Goal: Information Seeking & Learning: Find contact information

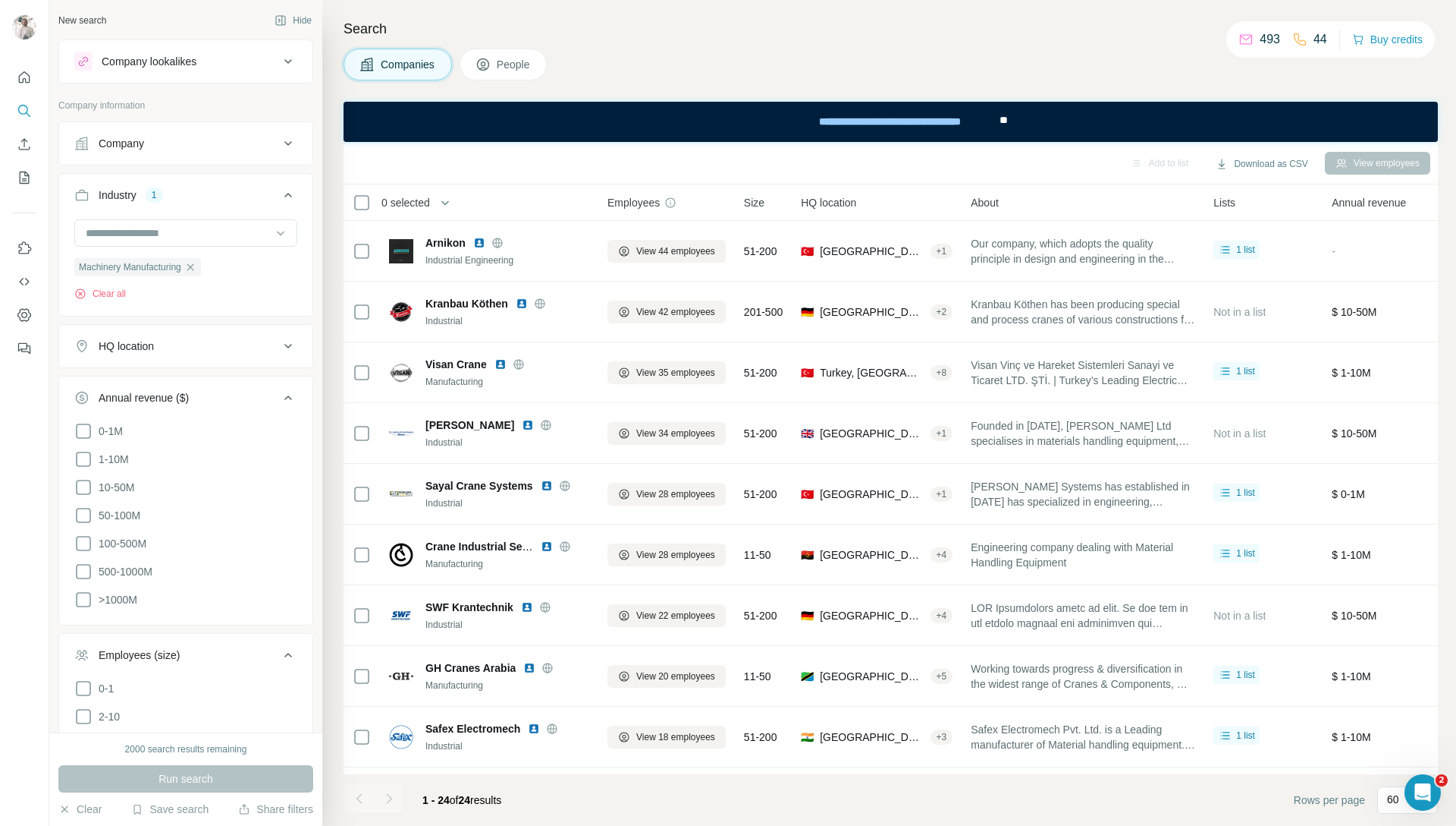
scroll to position [9521, 0]
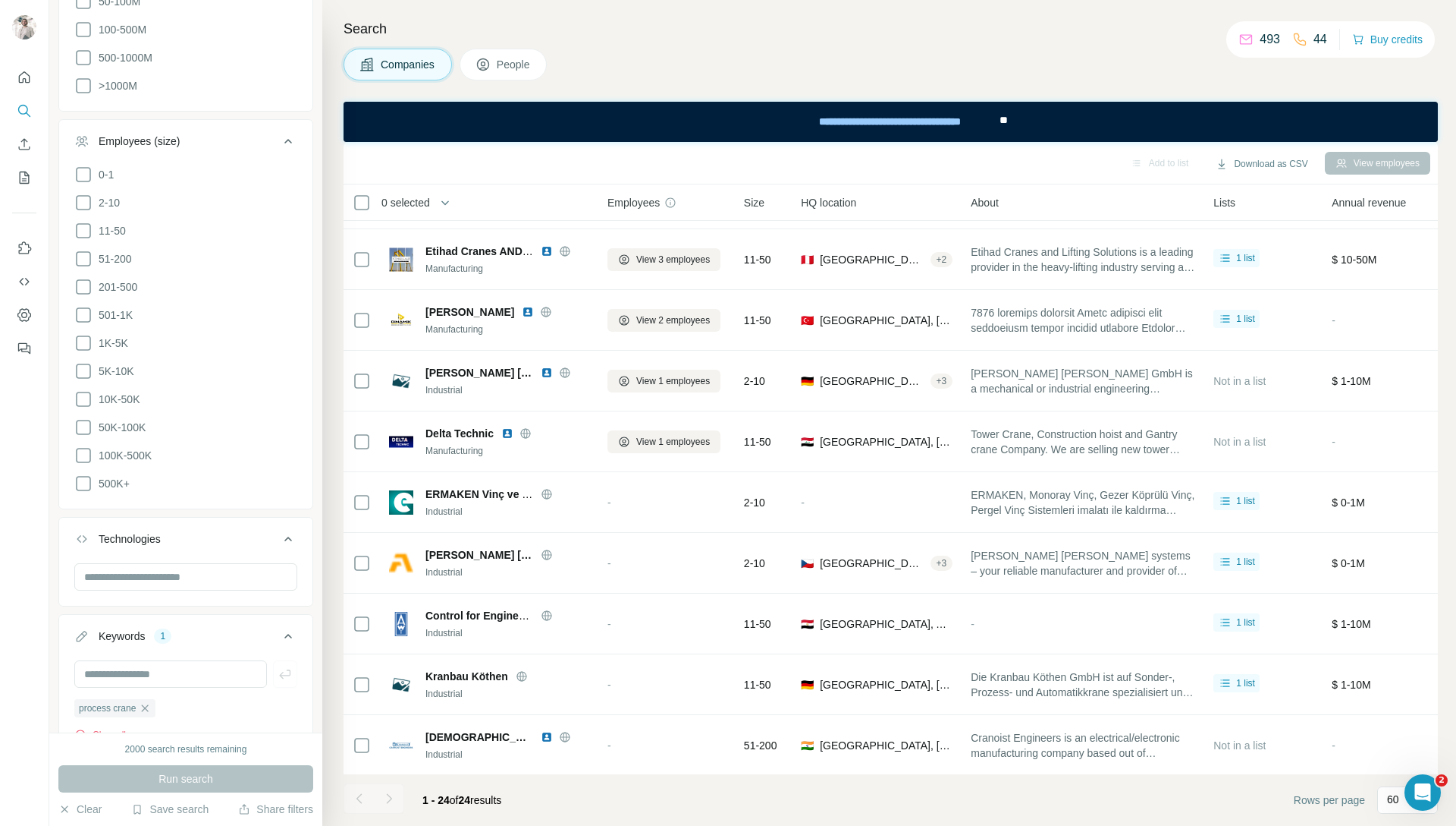
click at [510, 66] on span "People" at bounding box center [514, 65] width 35 height 15
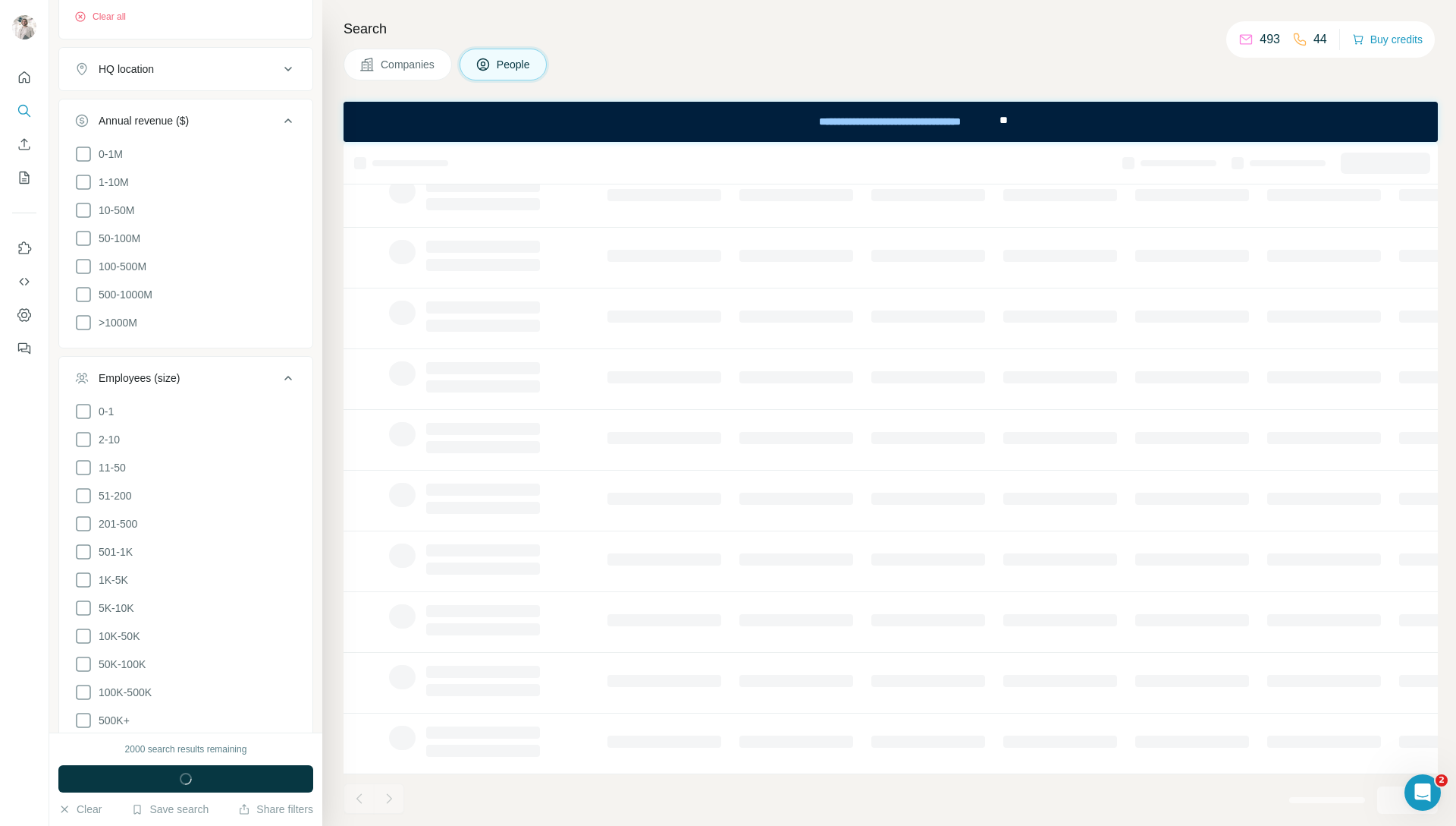
scroll to position [62, 0]
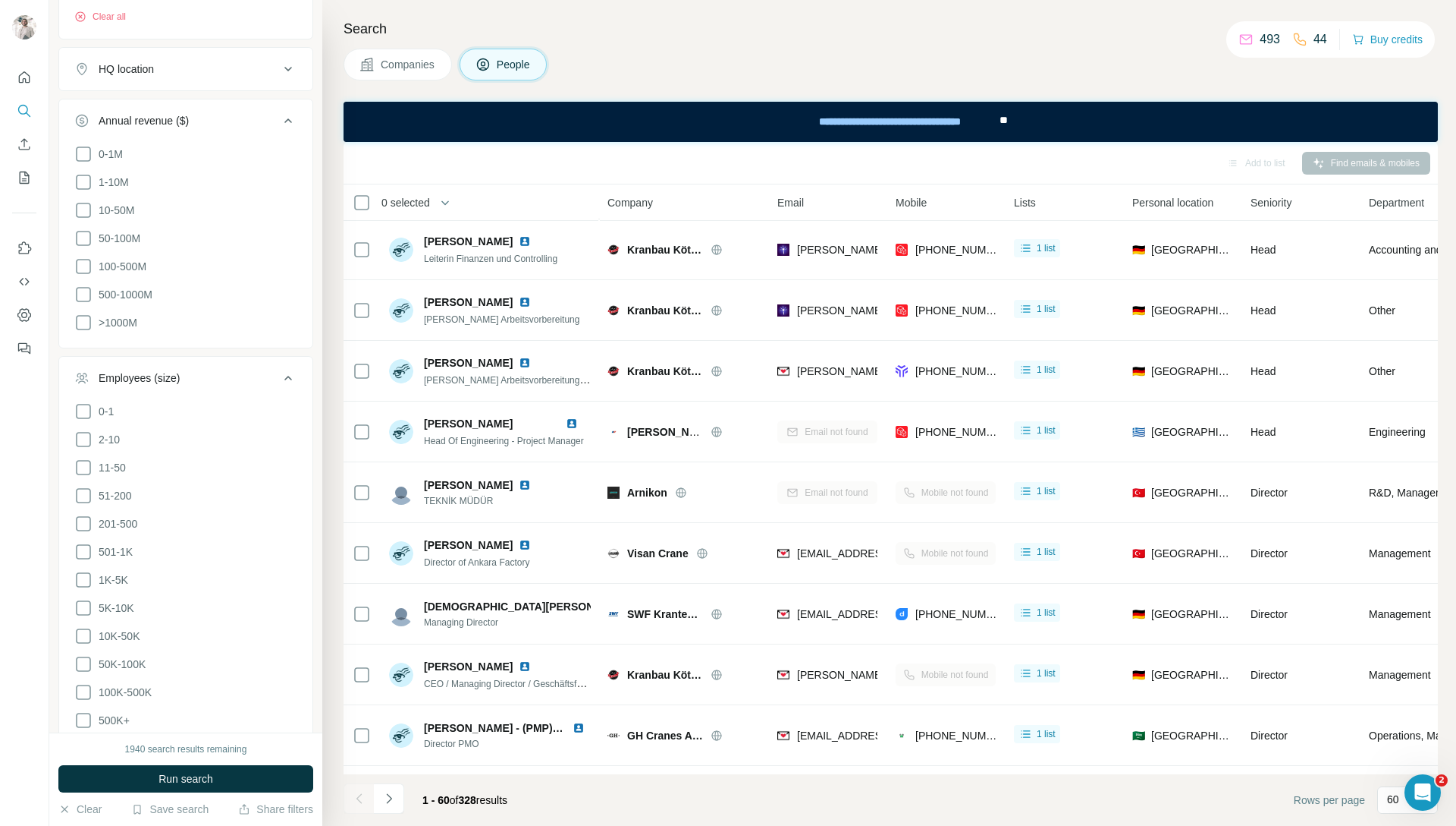
scroll to position [842, 0]
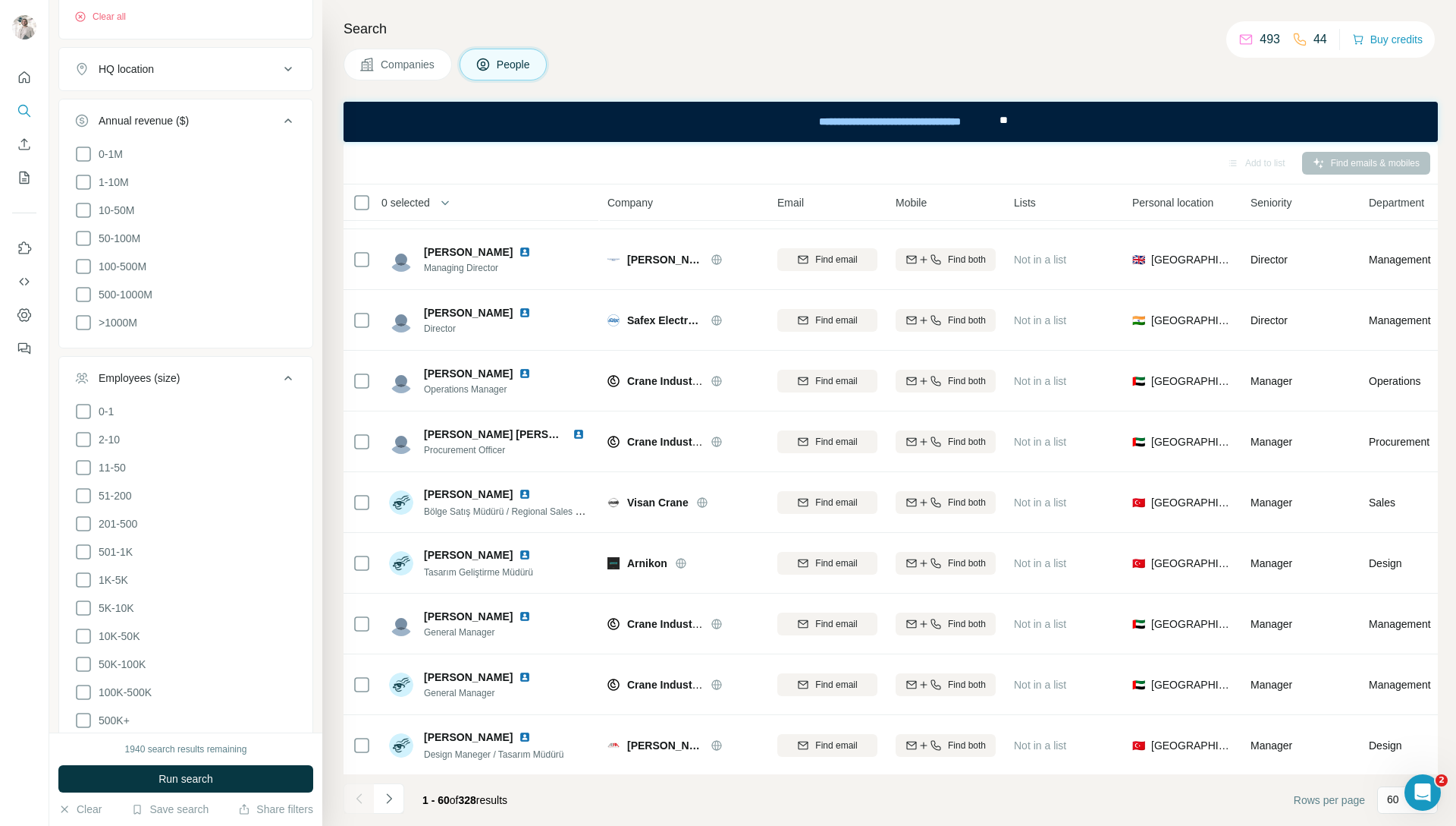
click at [403, 69] on span "Companies" at bounding box center [408, 65] width 55 height 15
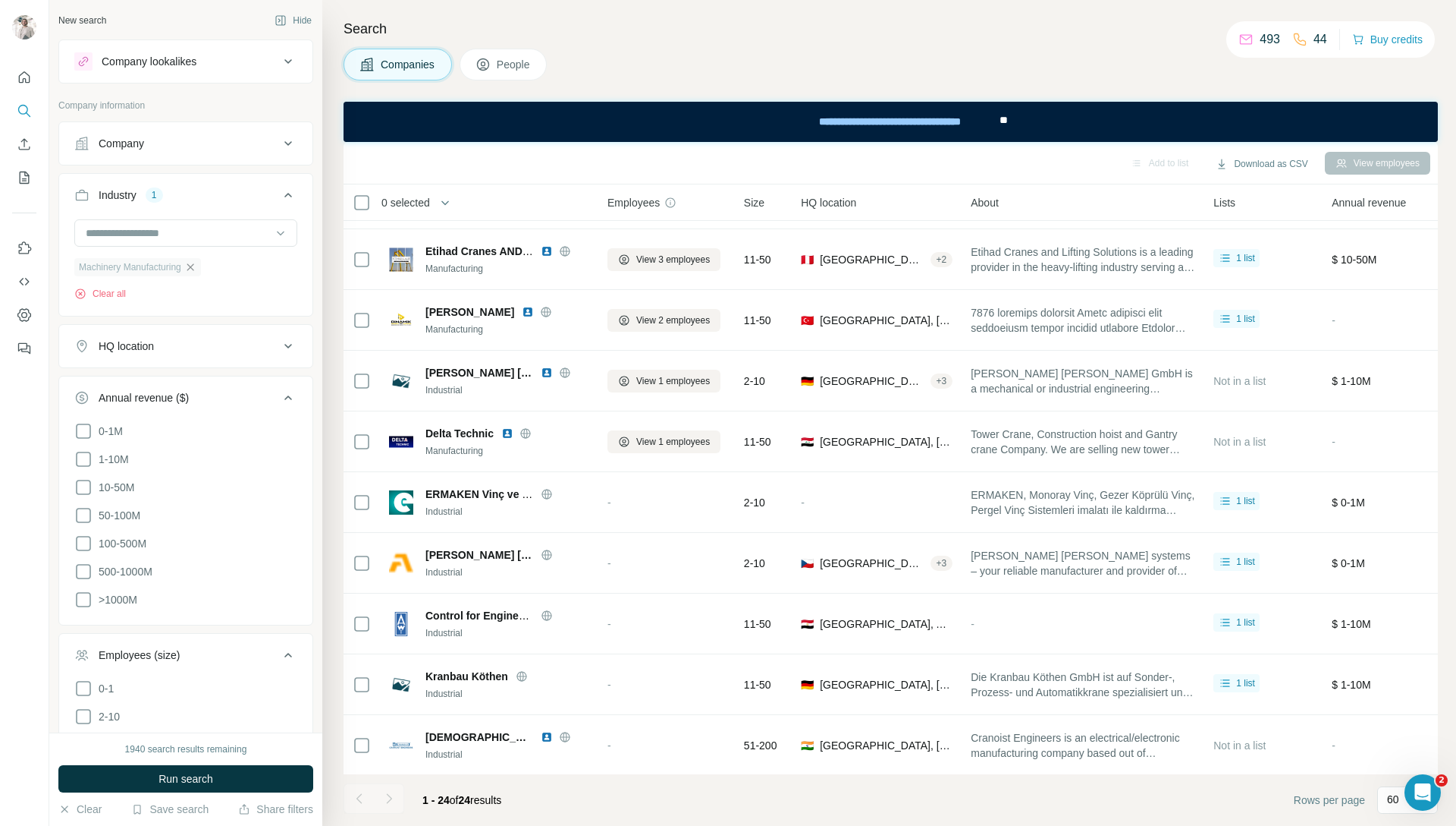
click at [196, 270] on icon "button" at bounding box center [190, 267] width 12 height 12
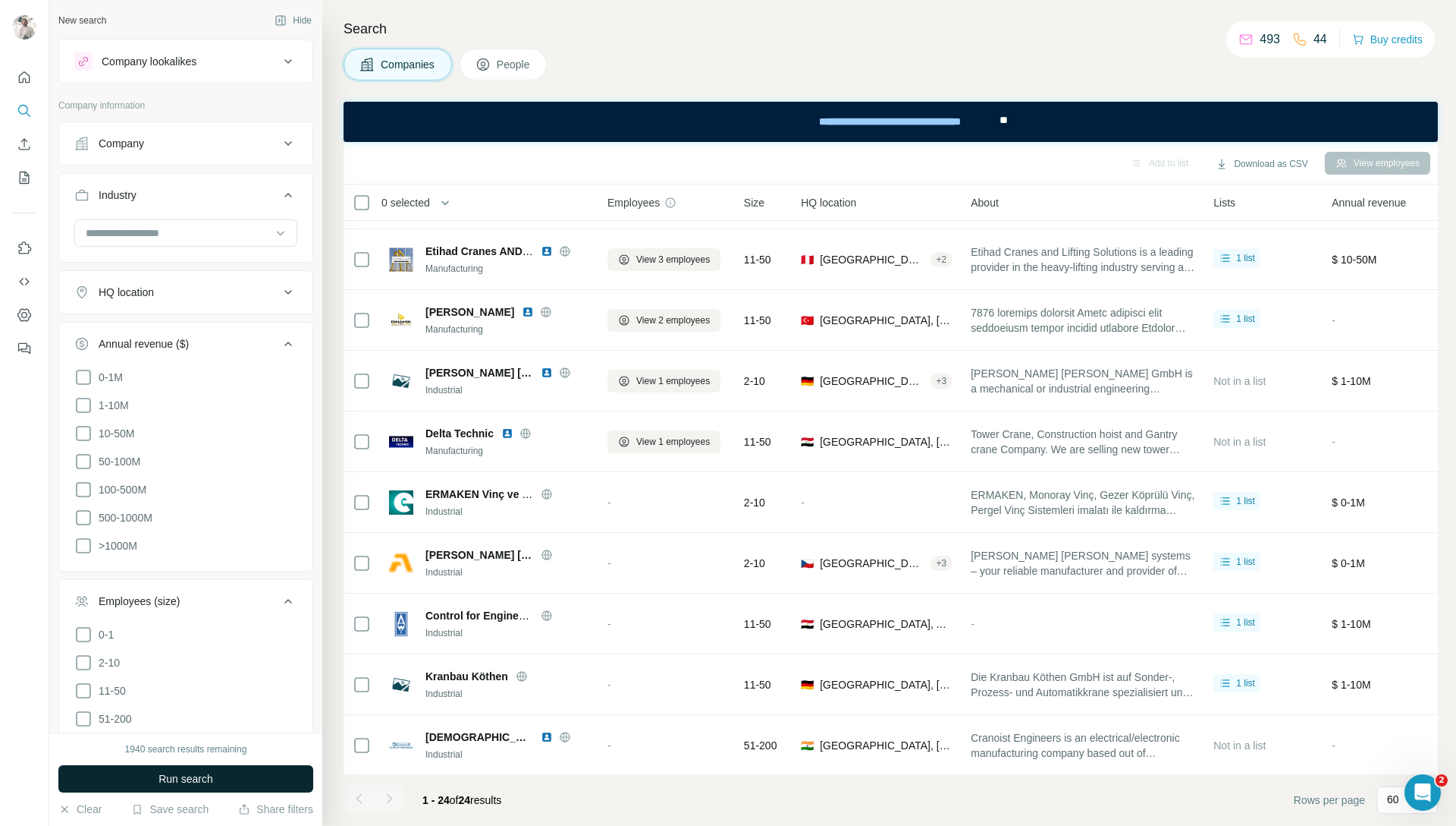
click at [174, 782] on span "Run search" at bounding box center [186, 778] width 54 height 15
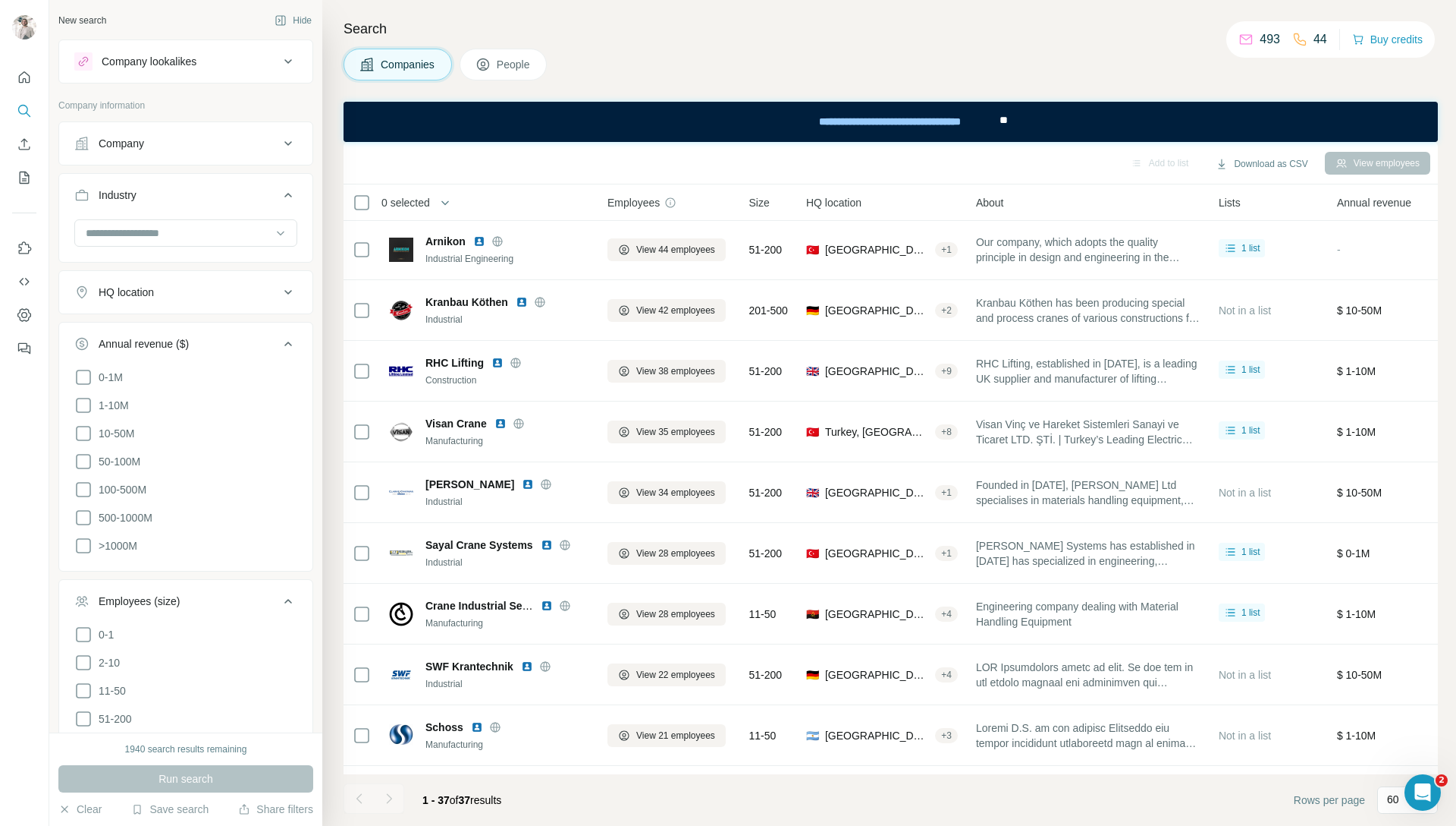
scroll to position [842, 0]
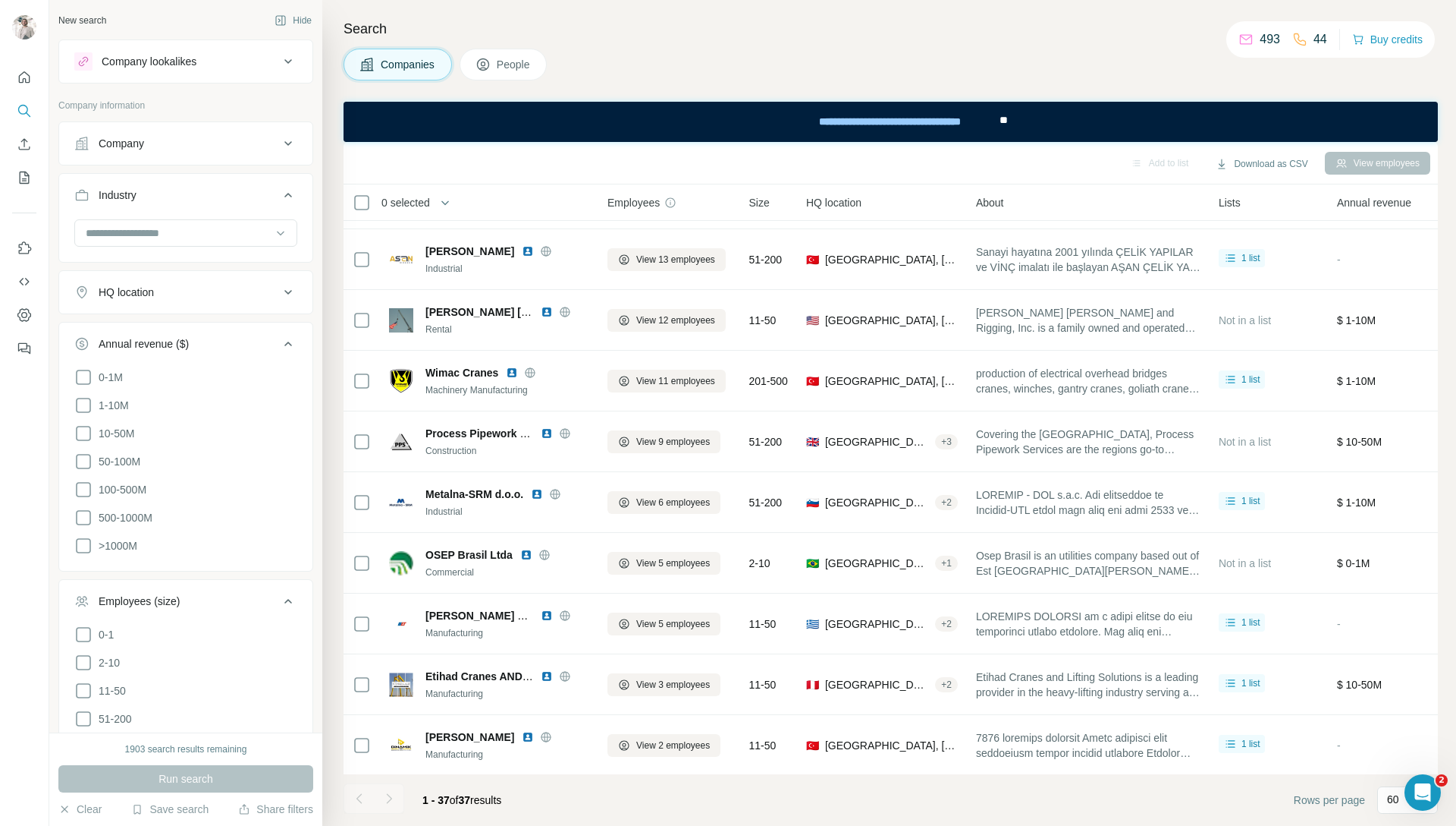
click at [509, 70] on span "People" at bounding box center [514, 65] width 35 height 15
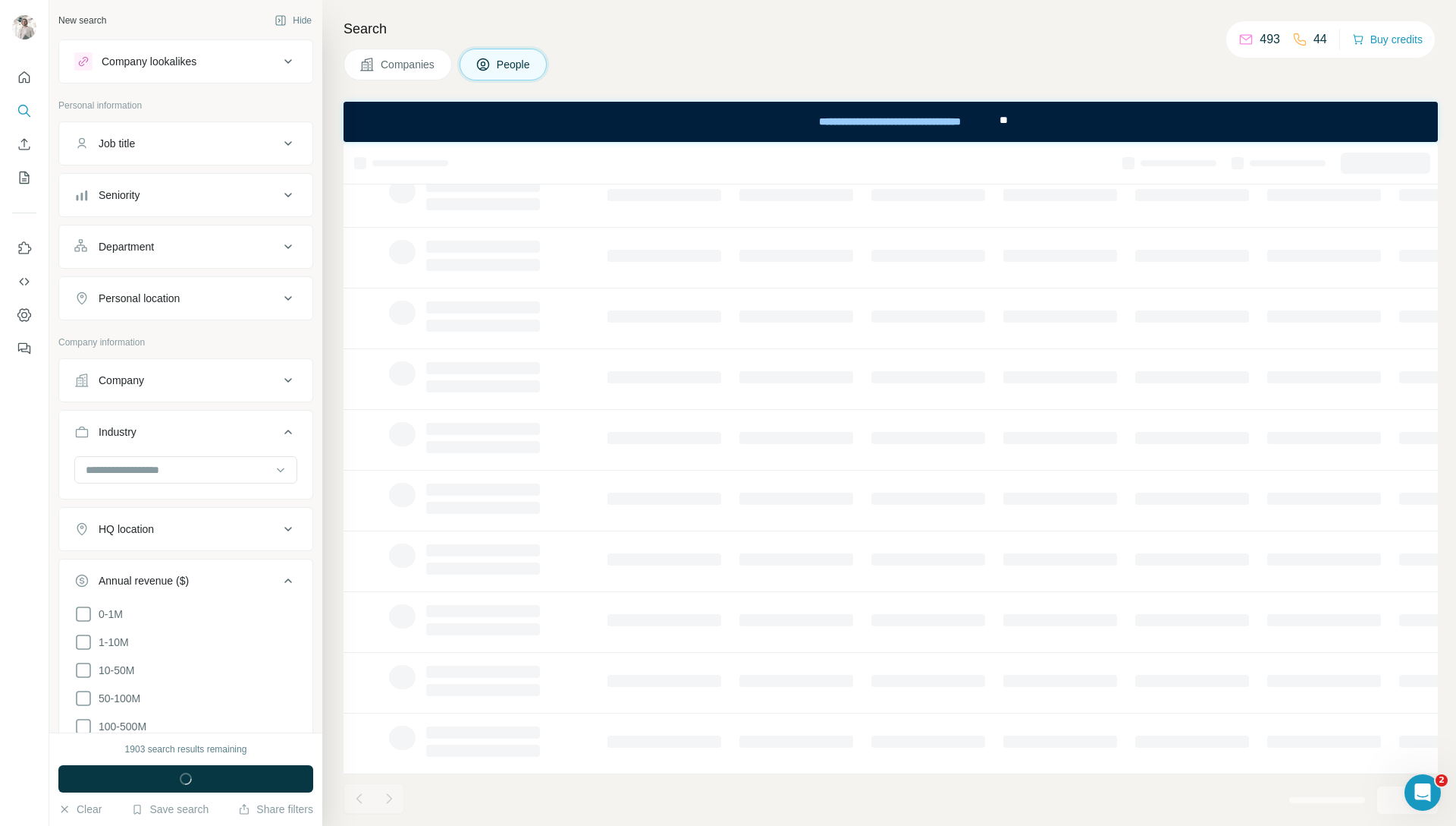
scroll to position [62, 0]
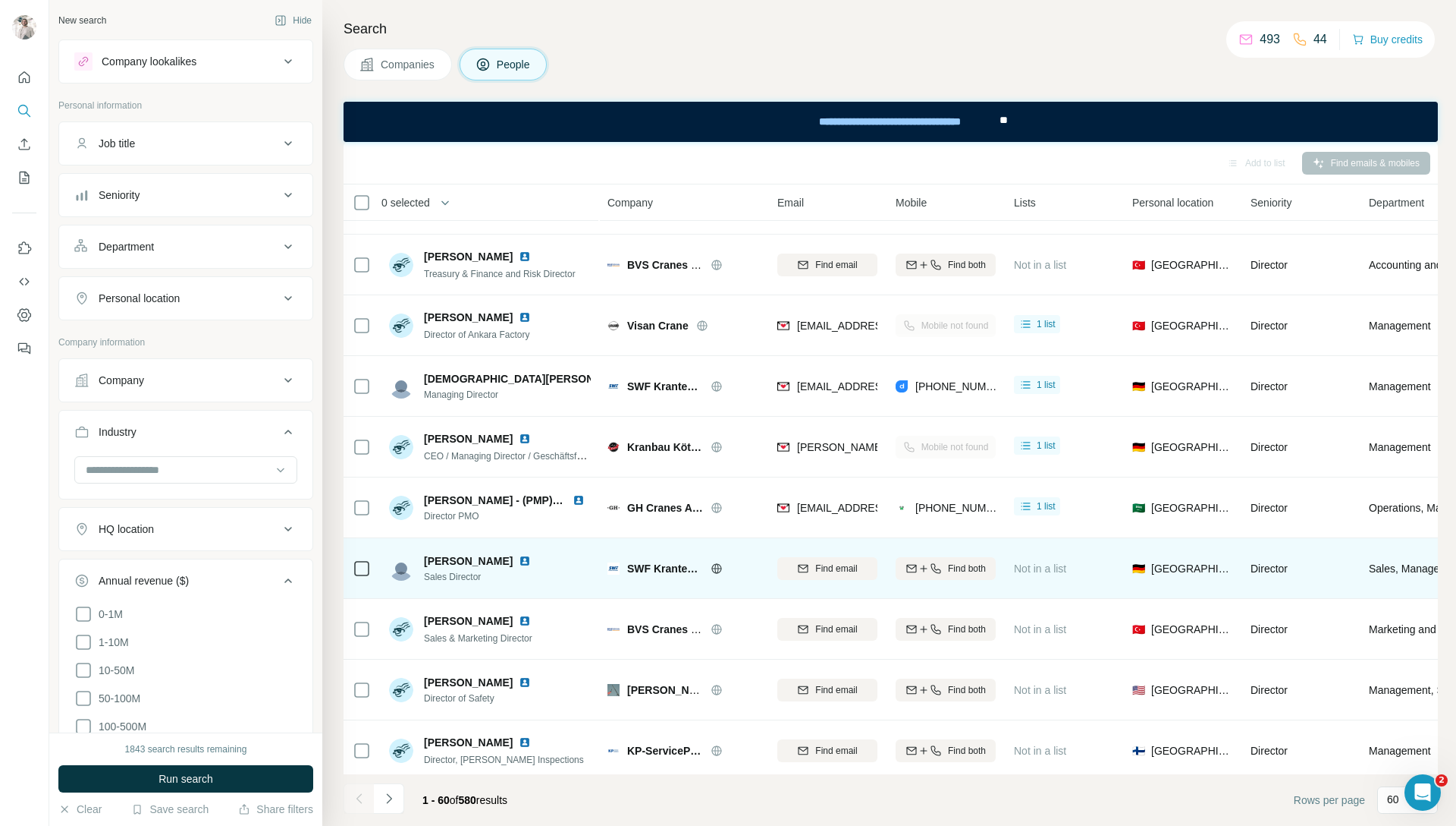
scroll to position [1203, 0]
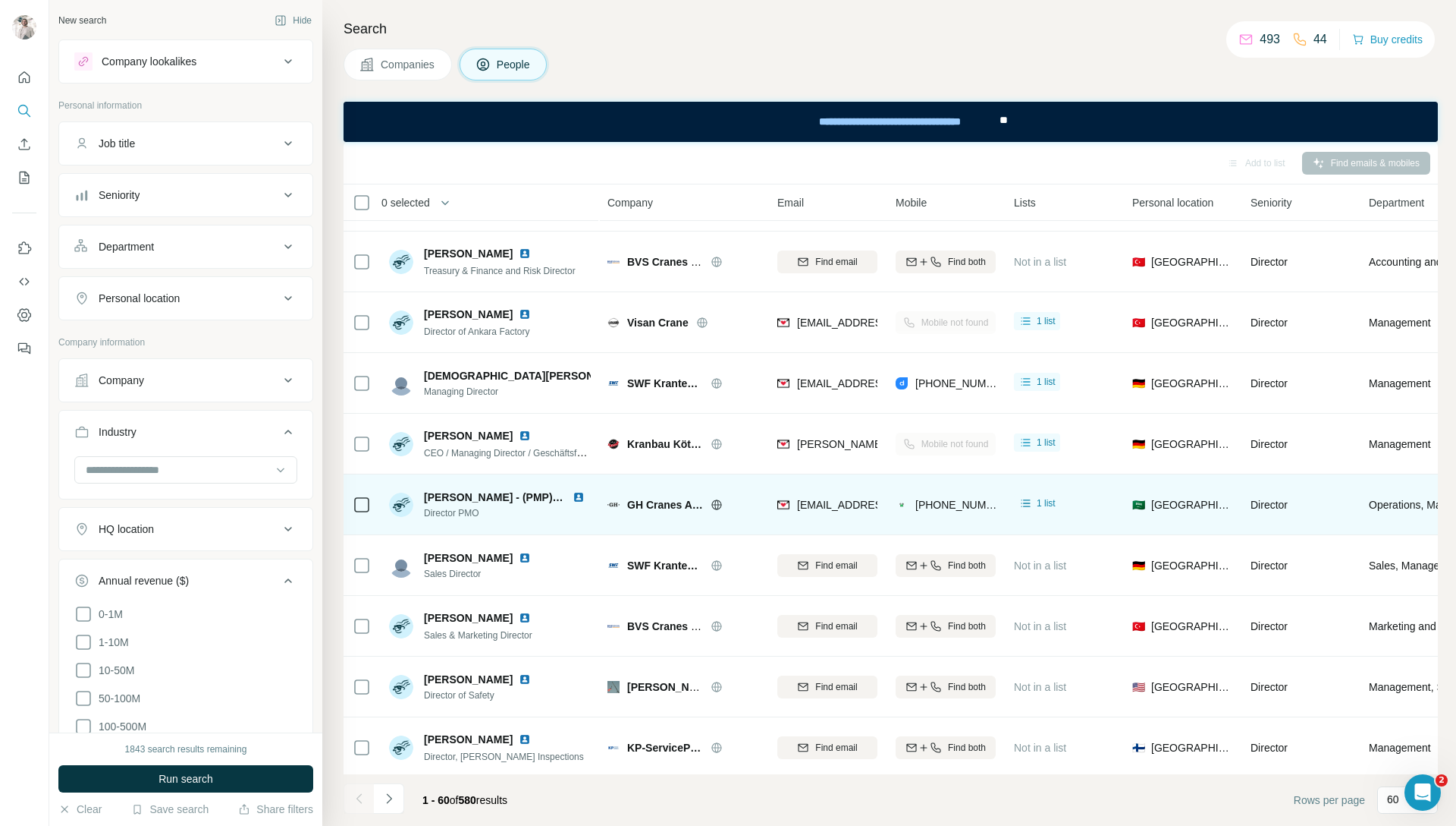
click at [668, 502] on span "GH Cranes Arabia" at bounding box center [665, 505] width 76 height 15
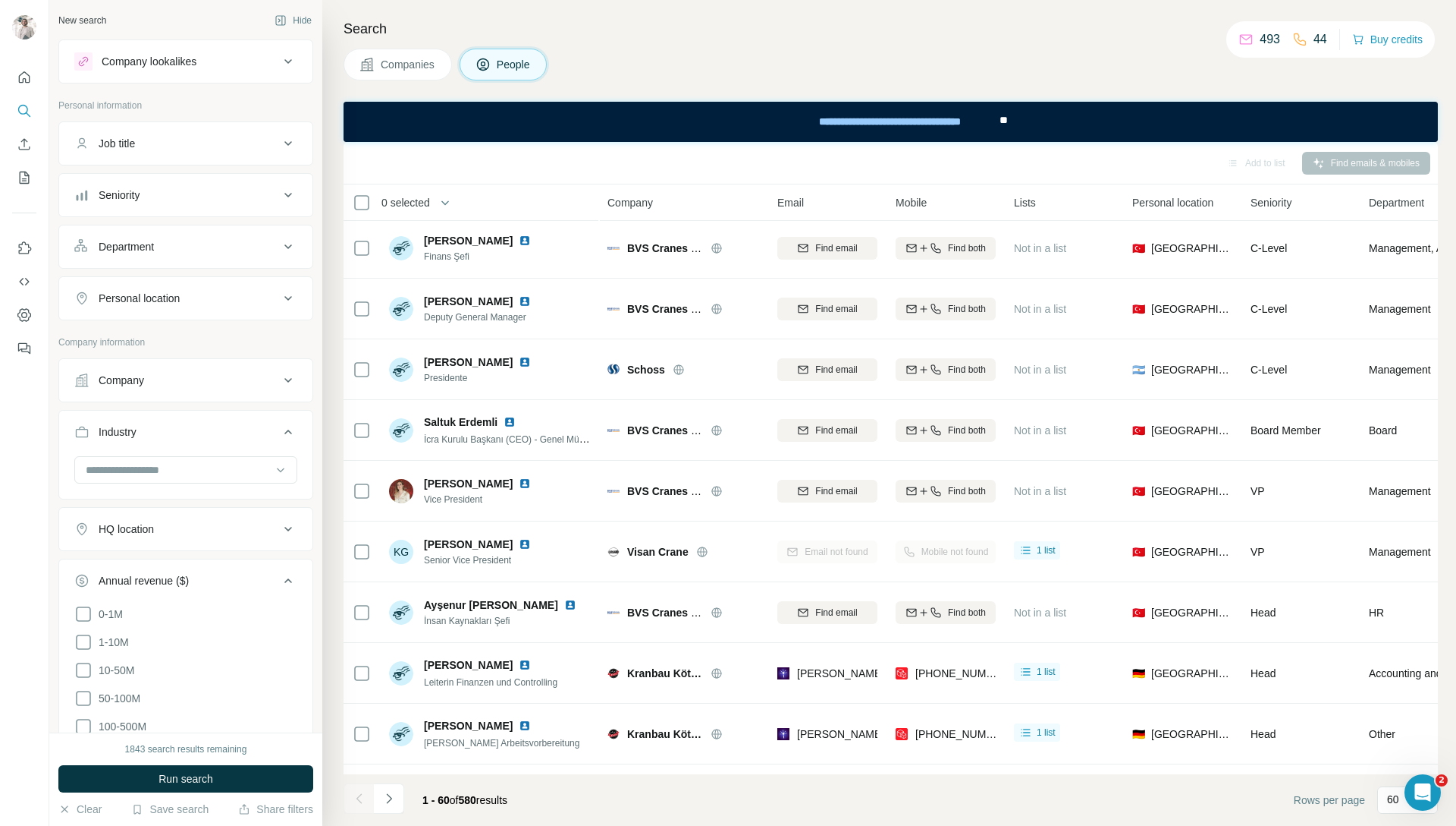
scroll to position [714, 0]
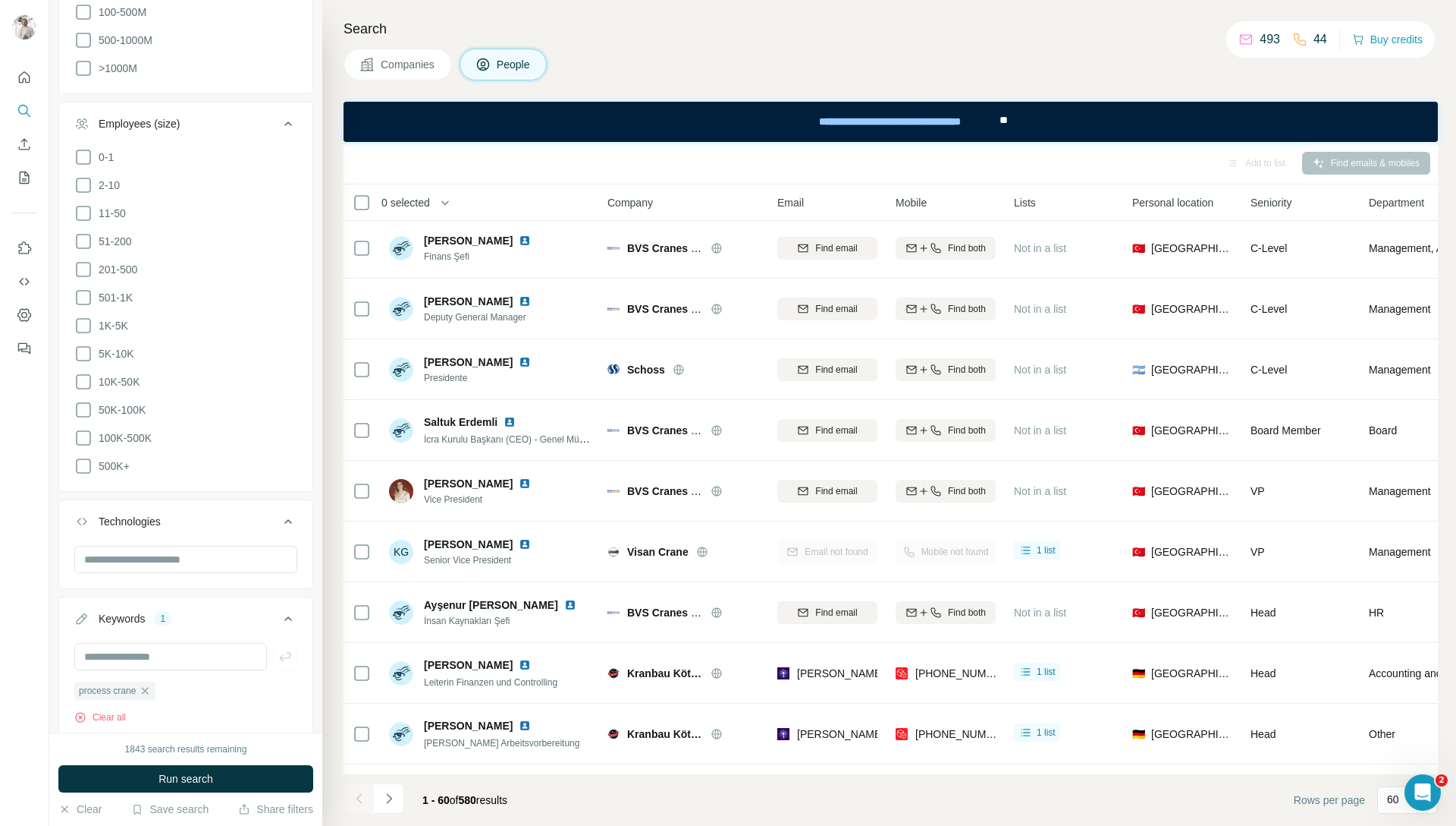
click at [396, 66] on span "Companies" at bounding box center [408, 65] width 55 height 15
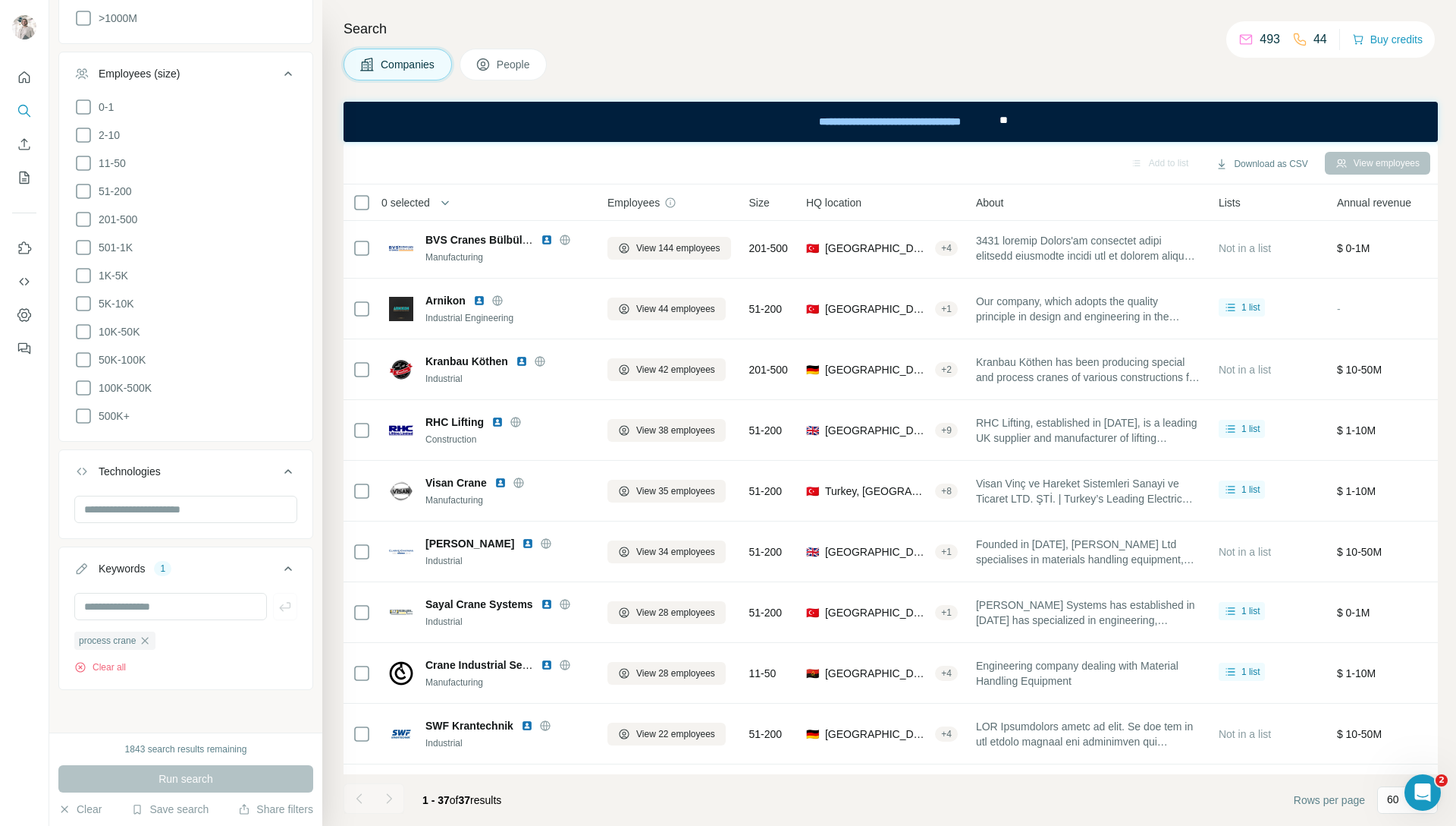
scroll to position [513, 0]
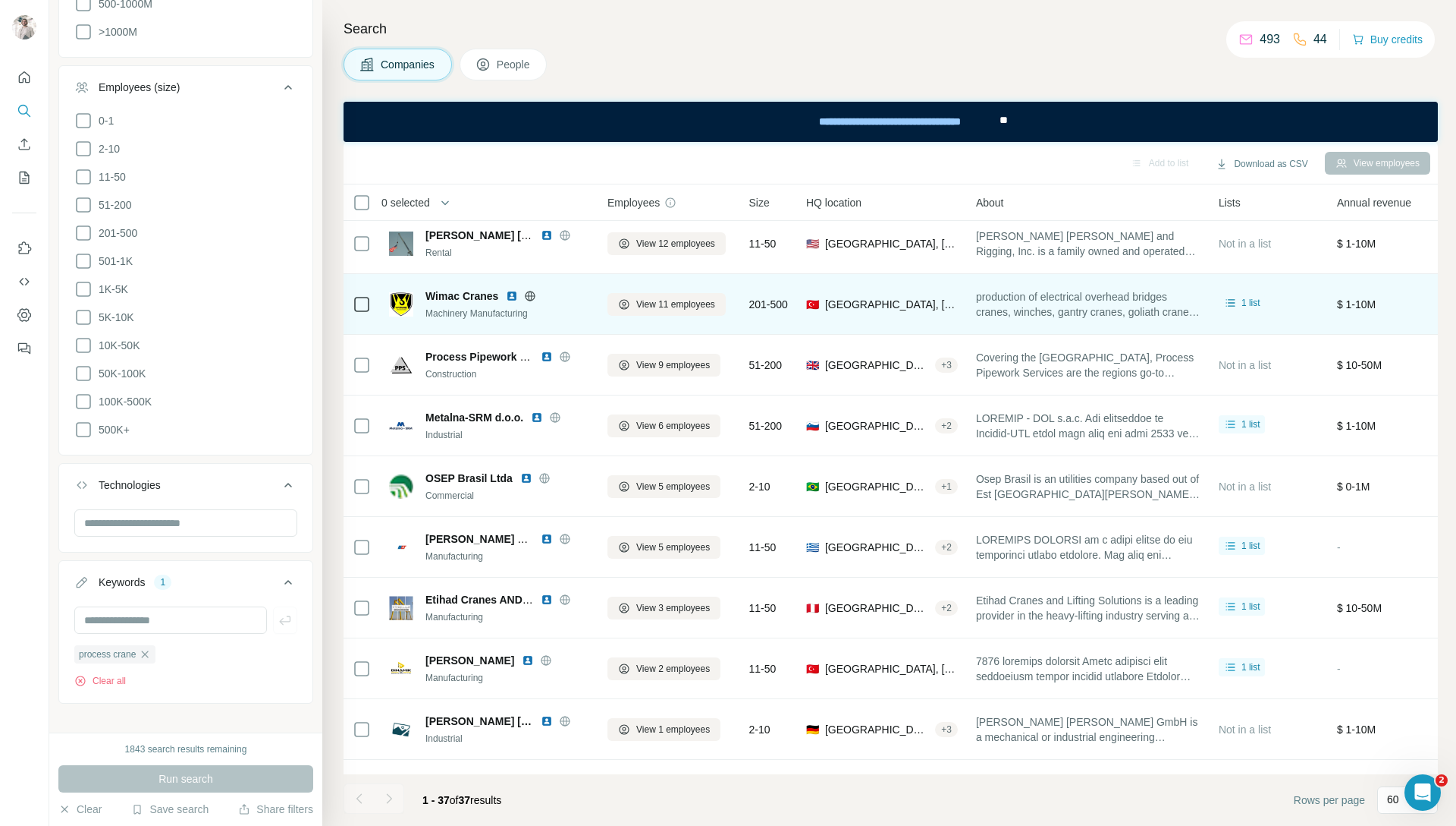
scroll to position [919, 0]
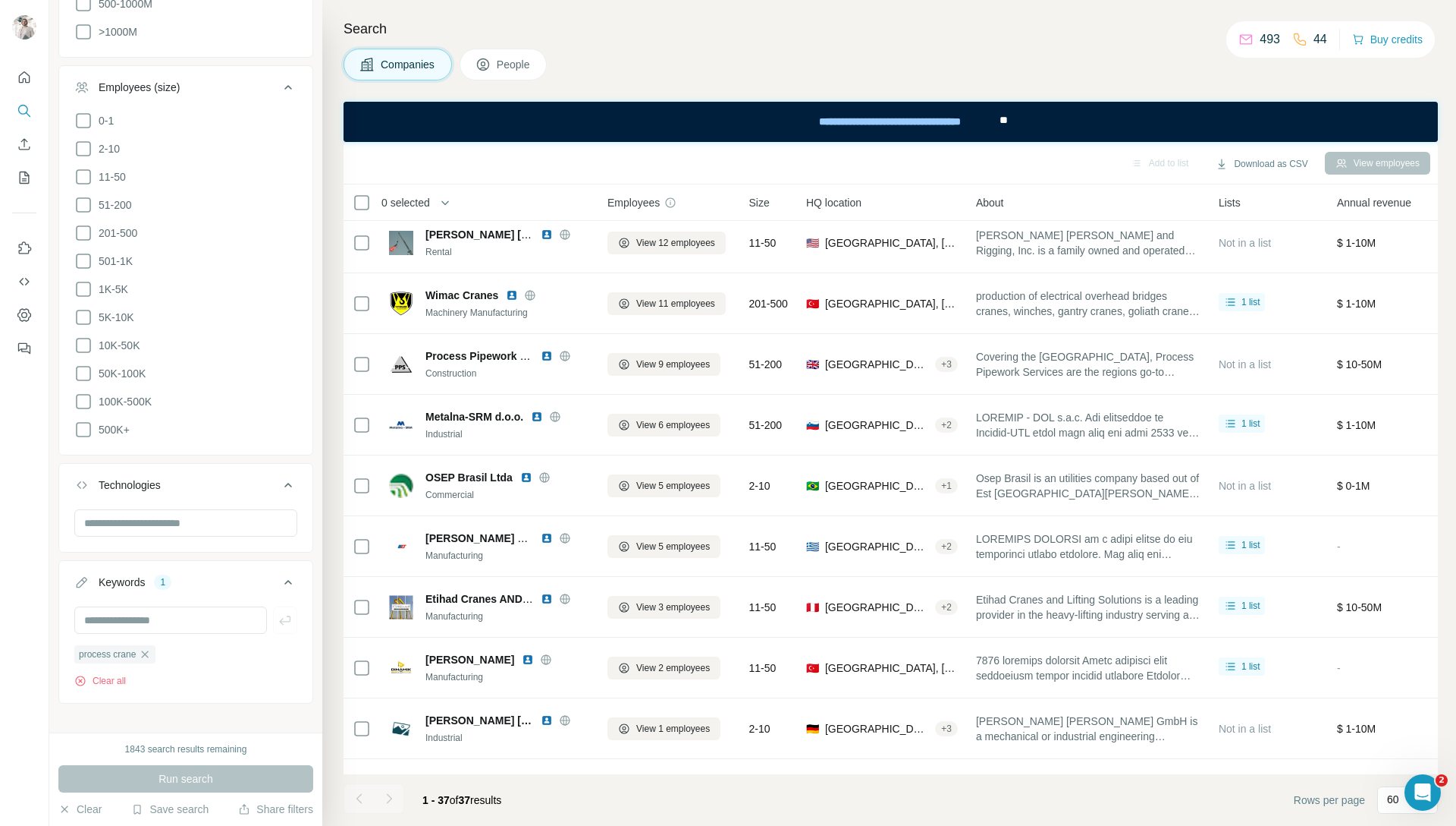
click at [513, 68] on span "People" at bounding box center [514, 65] width 35 height 15
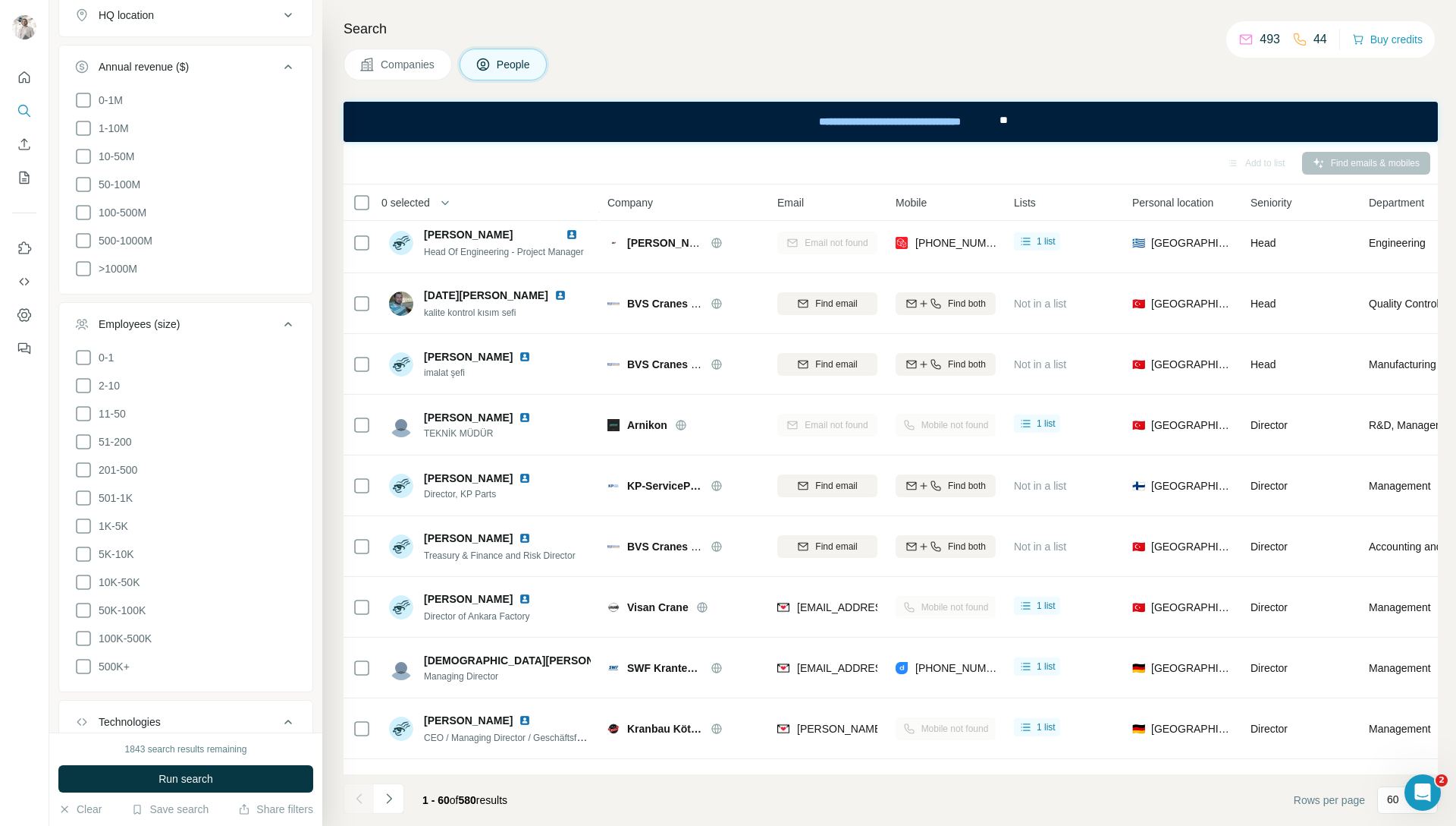
click at [508, 72] on button "People" at bounding box center [504, 65] width 88 height 32
click at [398, 69] on span "Companies" at bounding box center [408, 65] width 55 height 15
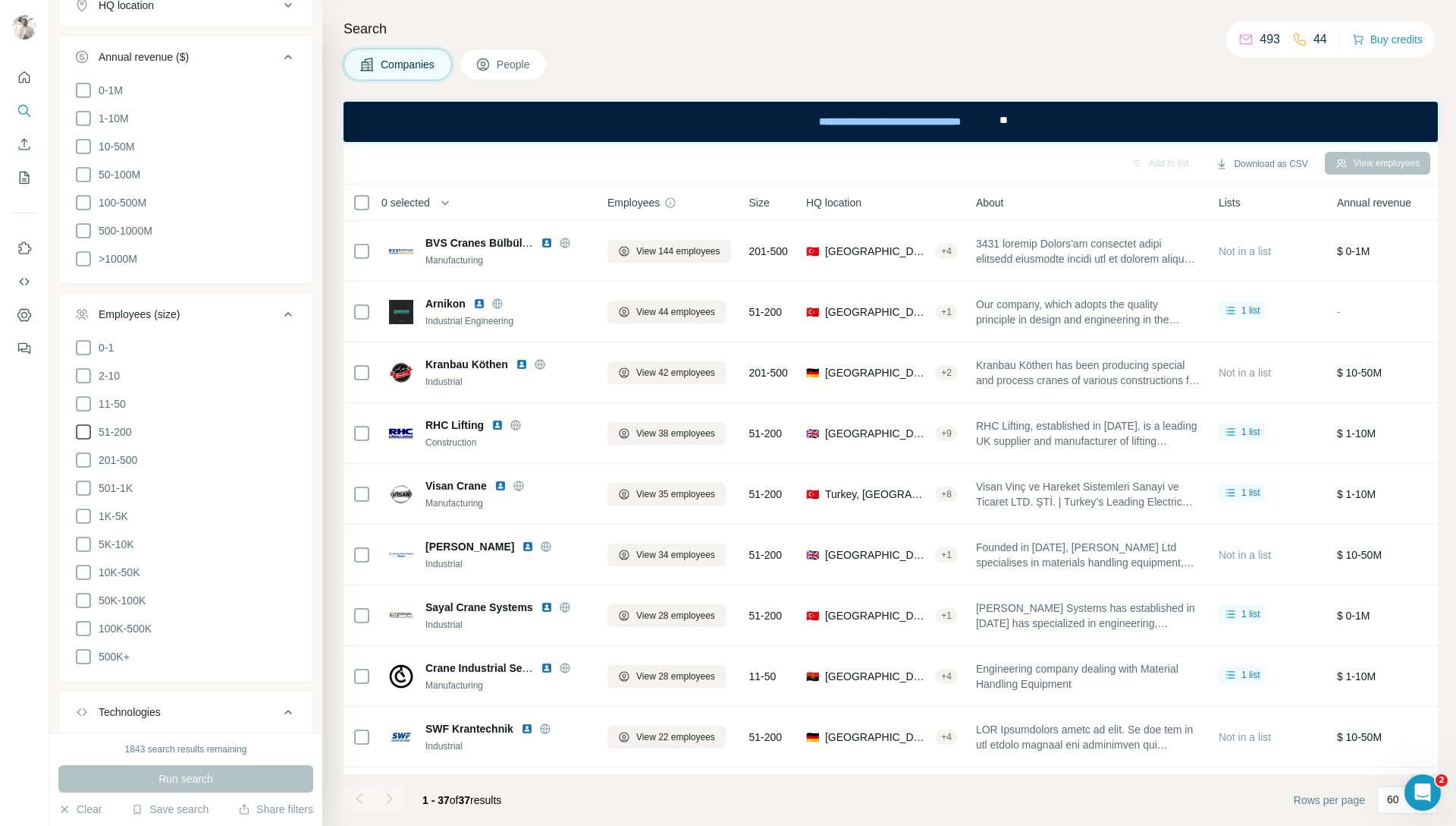
click at [85, 424] on icon at bounding box center [83, 431] width 18 height 18
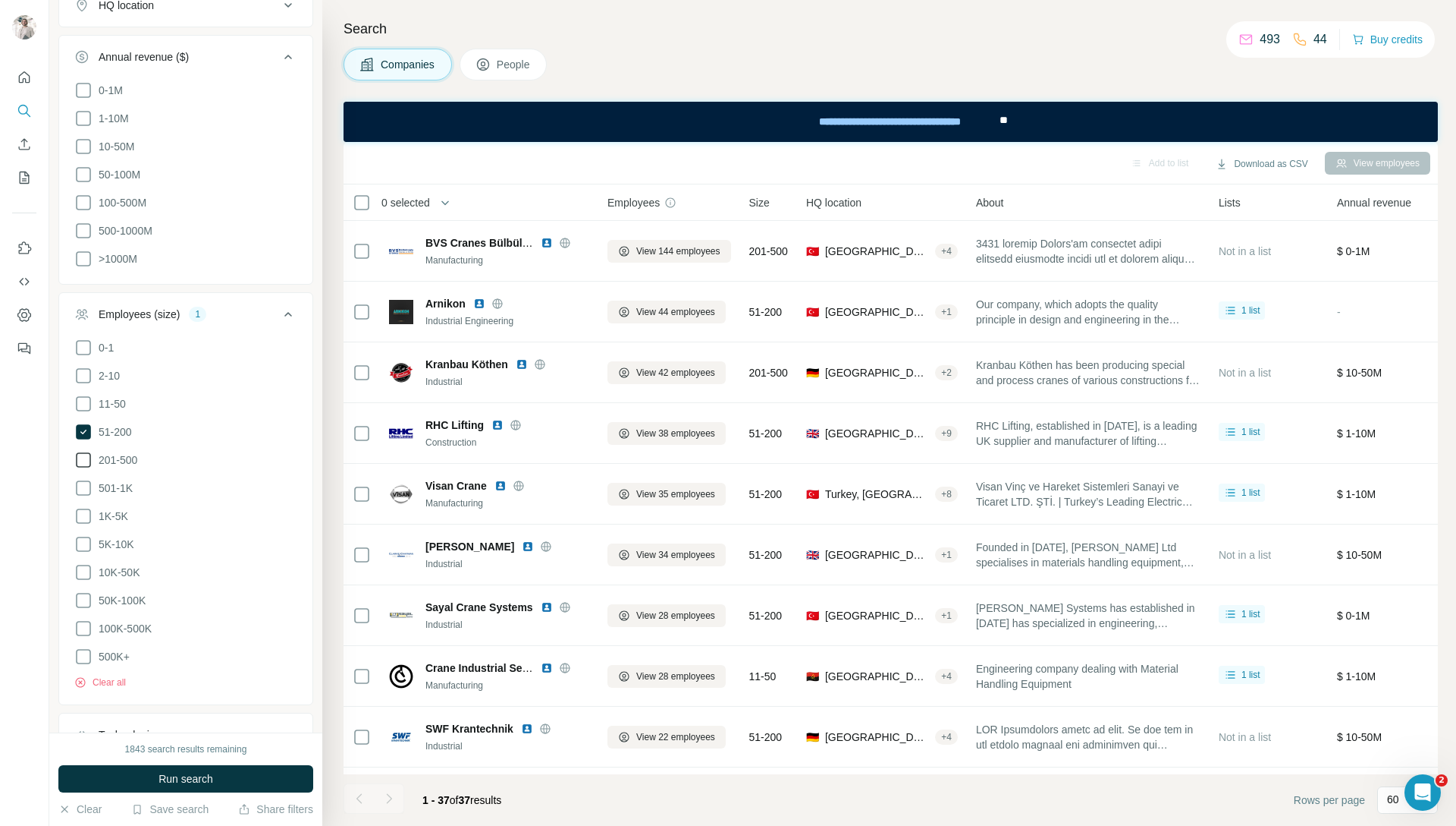
click at [83, 453] on icon at bounding box center [83, 459] width 18 height 18
click at [85, 485] on icon at bounding box center [83, 488] width 15 height 15
click at [85, 507] on icon at bounding box center [83, 515] width 18 height 18
click at [82, 535] on icon at bounding box center [83, 543] width 18 height 18
click at [84, 563] on icon at bounding box center [83, 572] width 18 height 18
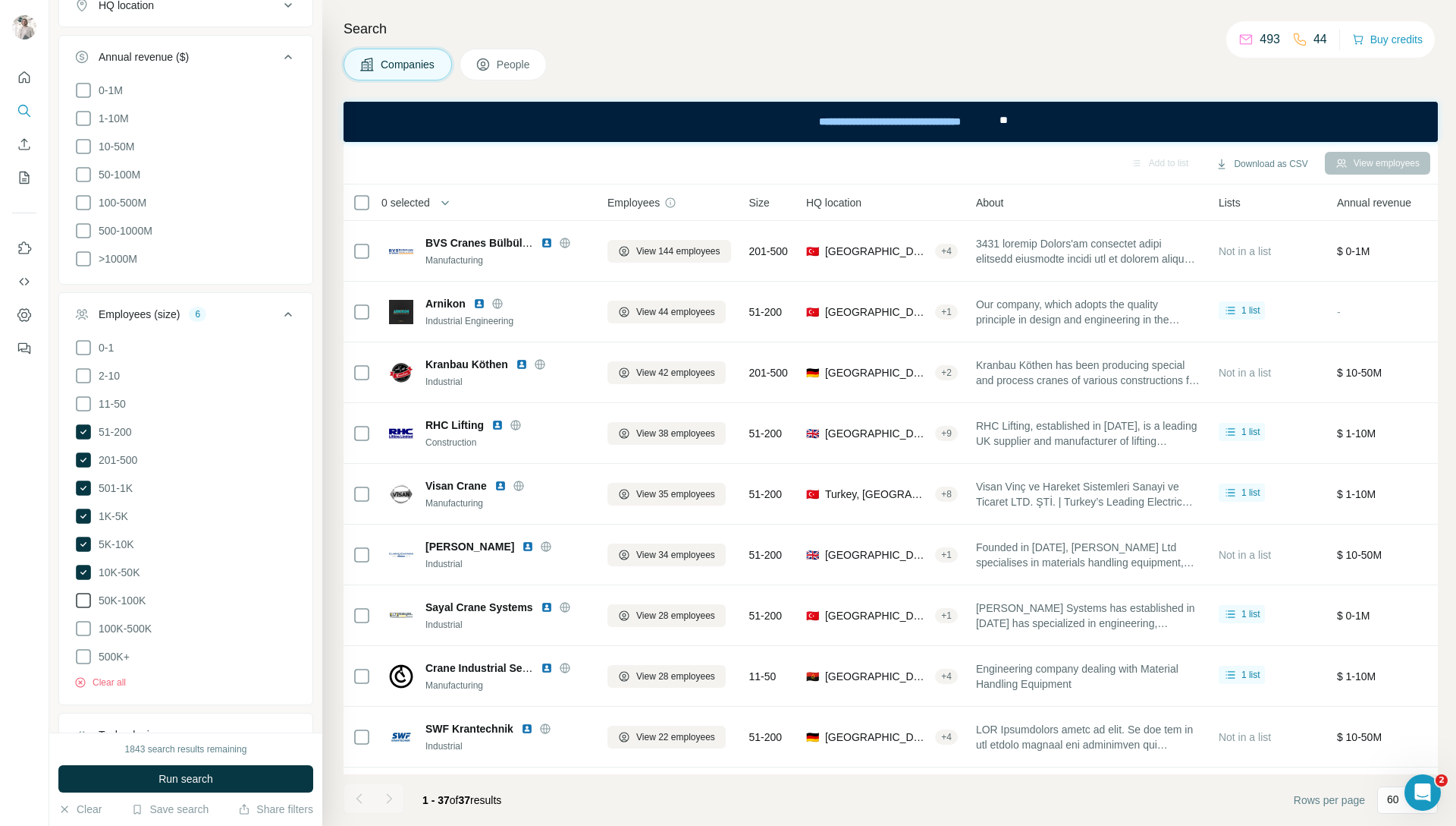
click at [84, 591] on icon at bounding box center [83, 600] width 18 height 18
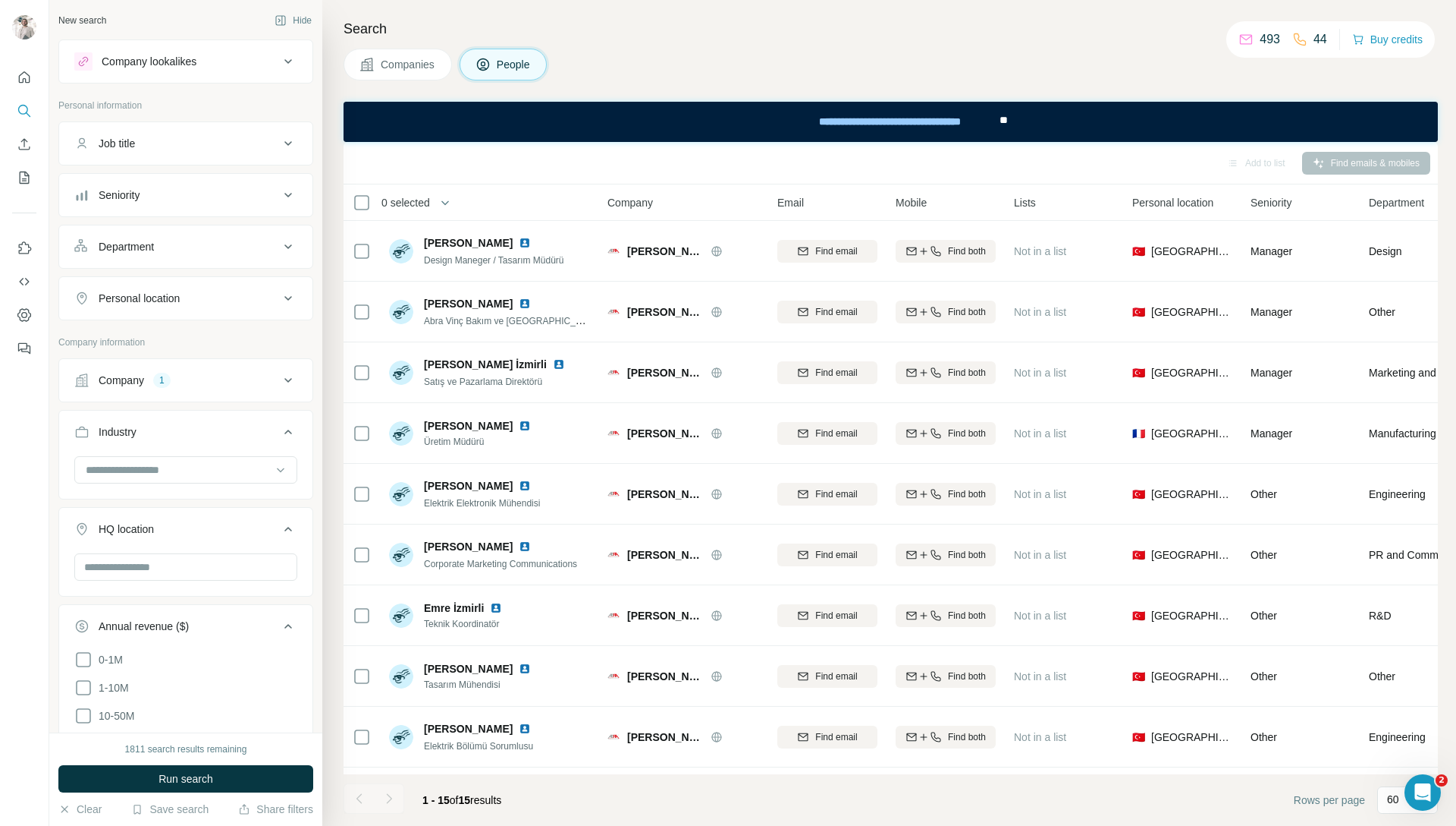
scroll to position [9521, 0]
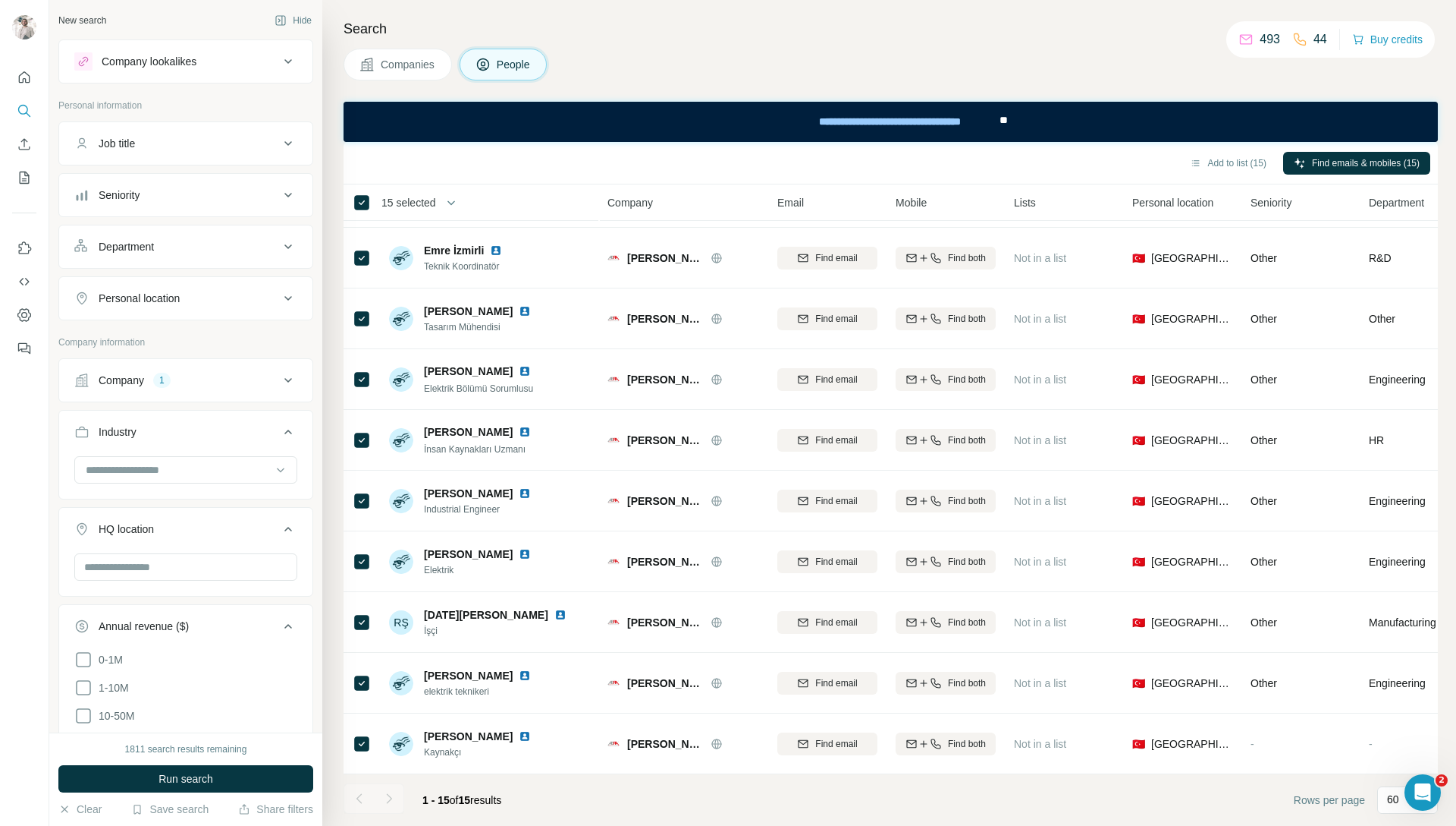
click at [494, 167] on div "Add to list (15) Find emails & mobiles (15)" at bounding box center [890, 162] width 1080 height 26
click at [371, 197] on div "15 selected" at bounding box center [403, 203] width 66 height 15
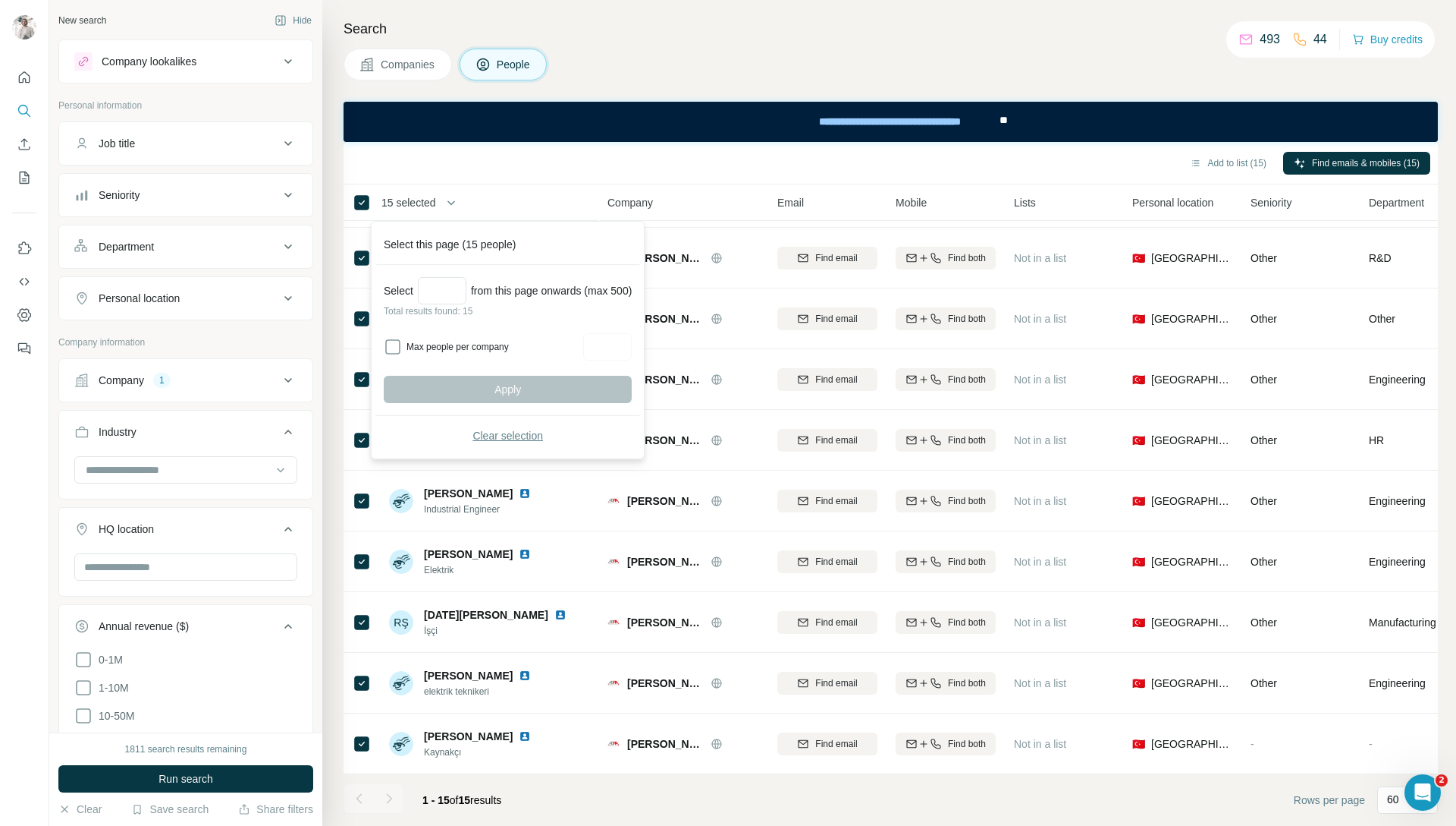
click at [491, 440] on span "Clear selection" at bounding box center [508, 436] width 70 height 15
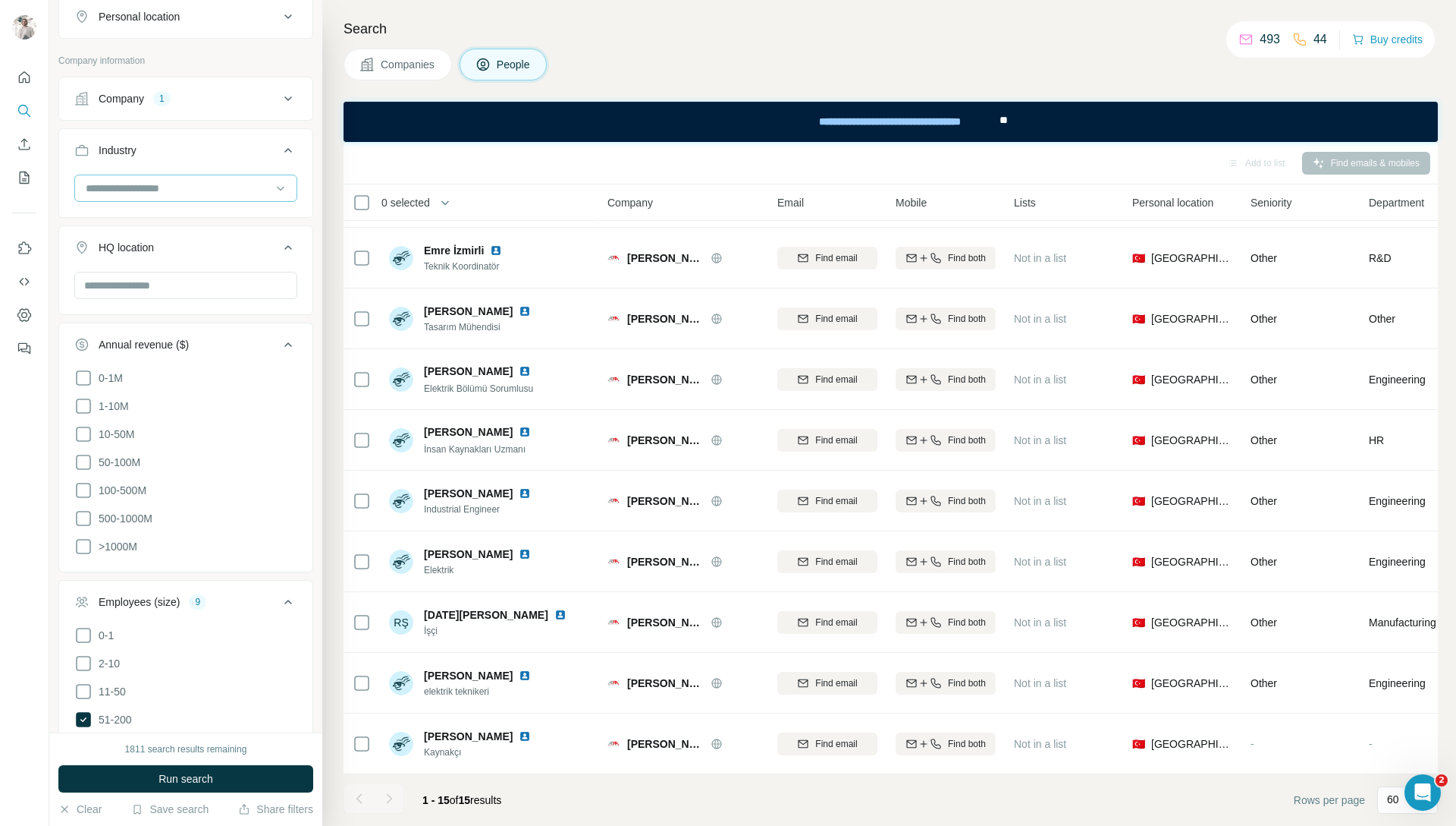
scroll to position [0, 0]
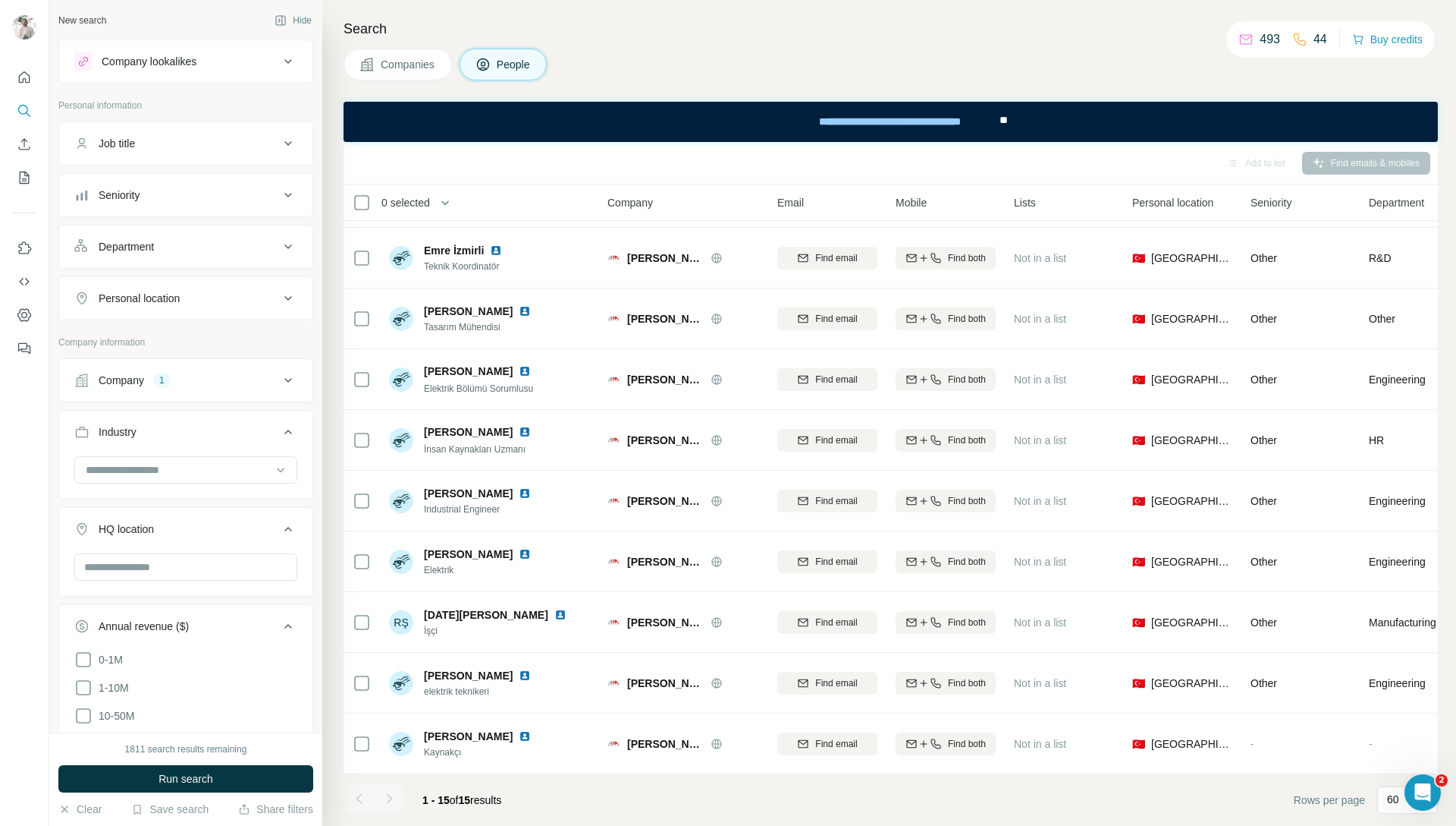
click at [401, 61] on span "Companies" at bounding box center [408, 65] width 55 height 15
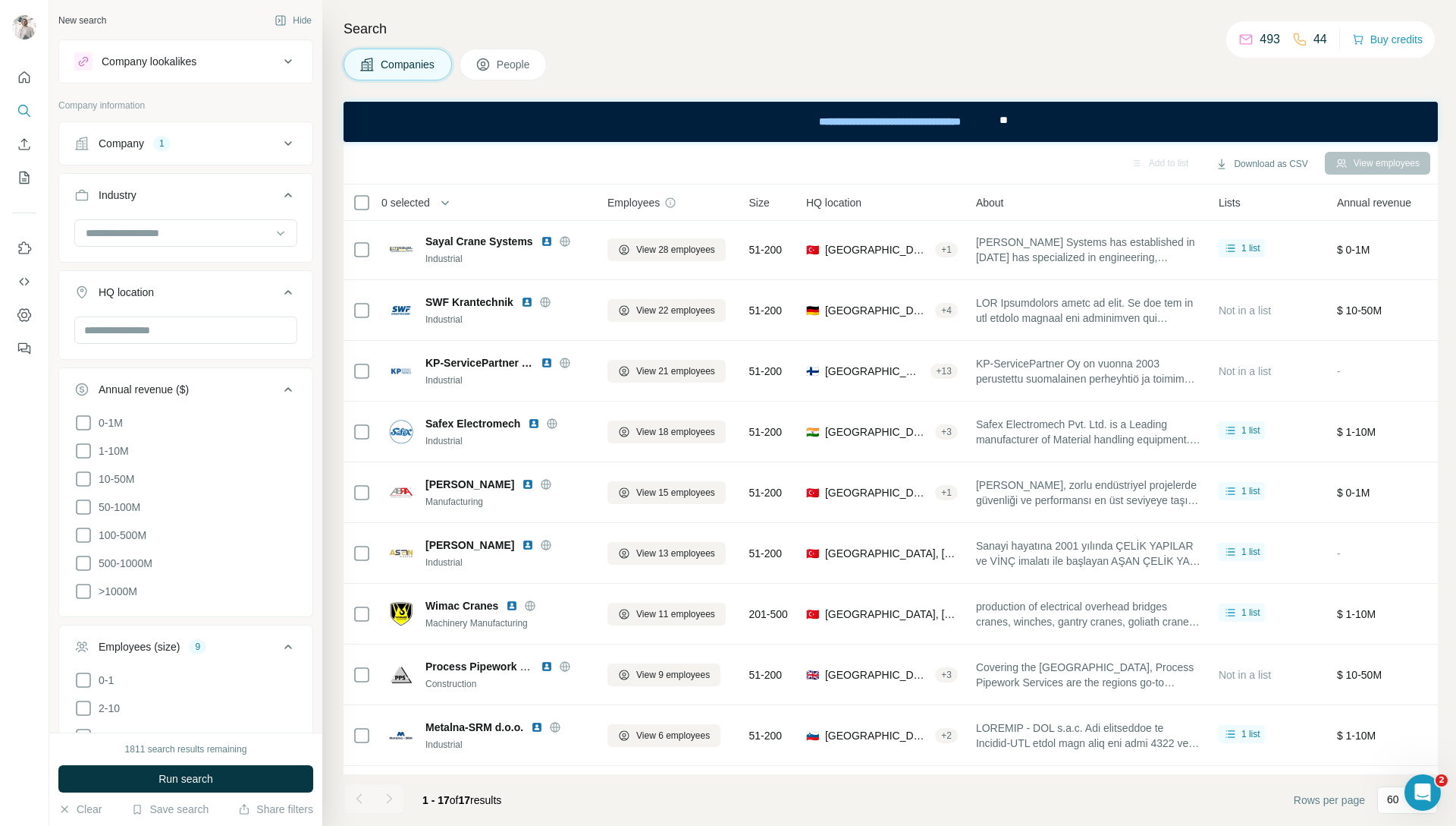
click at [281, 145] on icon at bounding box center [288, 143] width 18 height 18
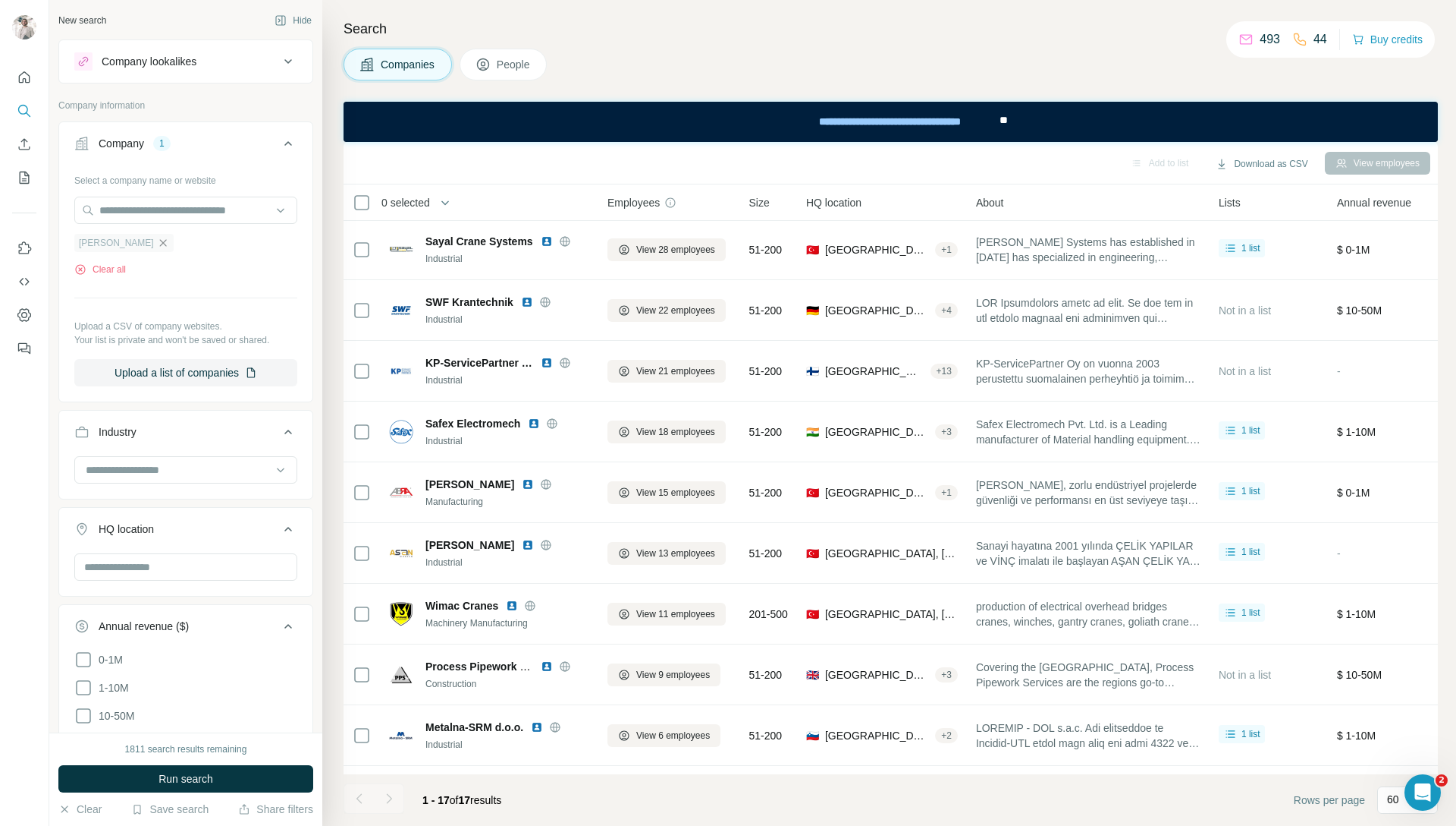
click at [157, 244] on icon "button" at bounding box center [162, 242] width 12 height 12
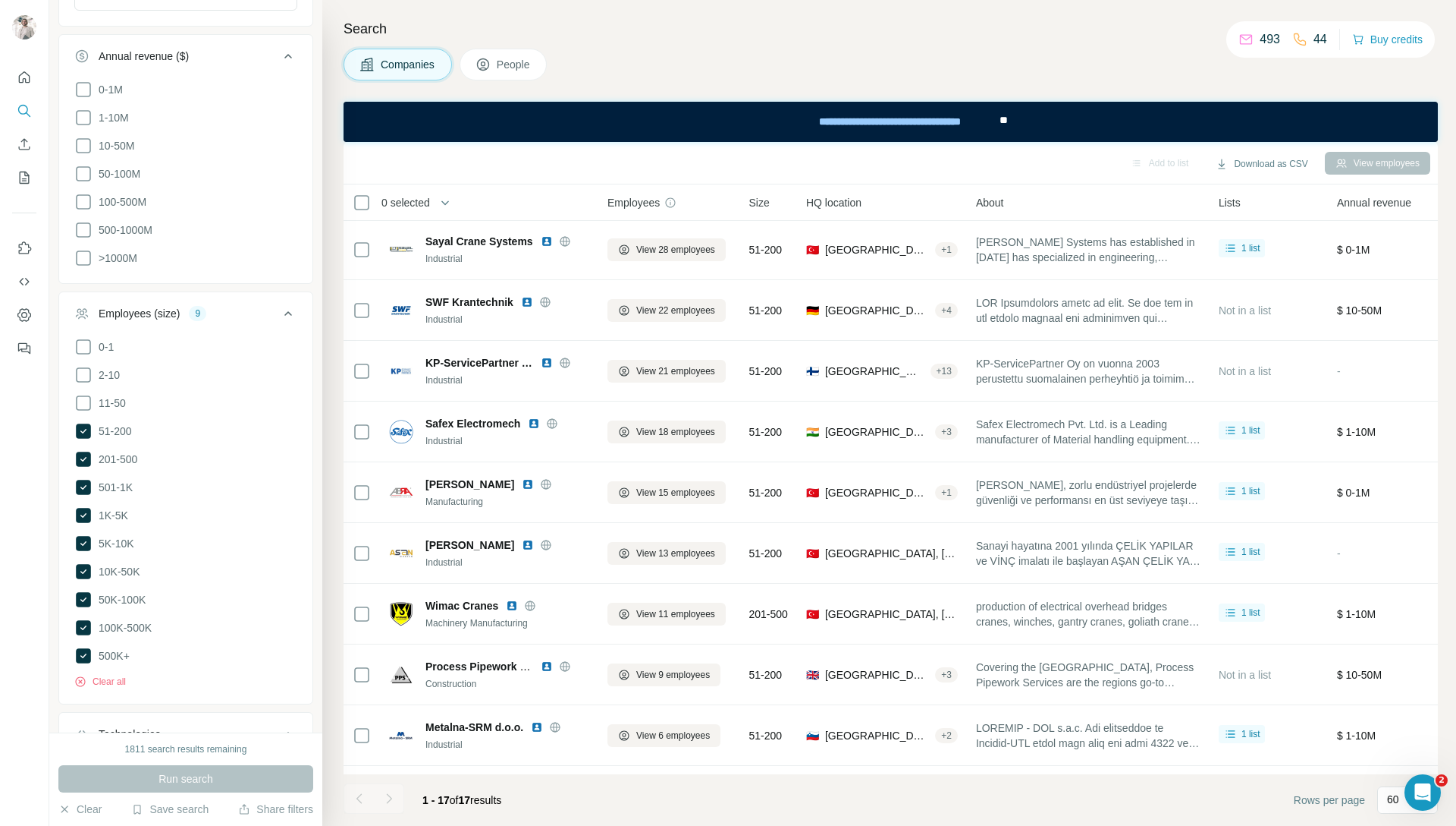
scroll to position [767, 0]
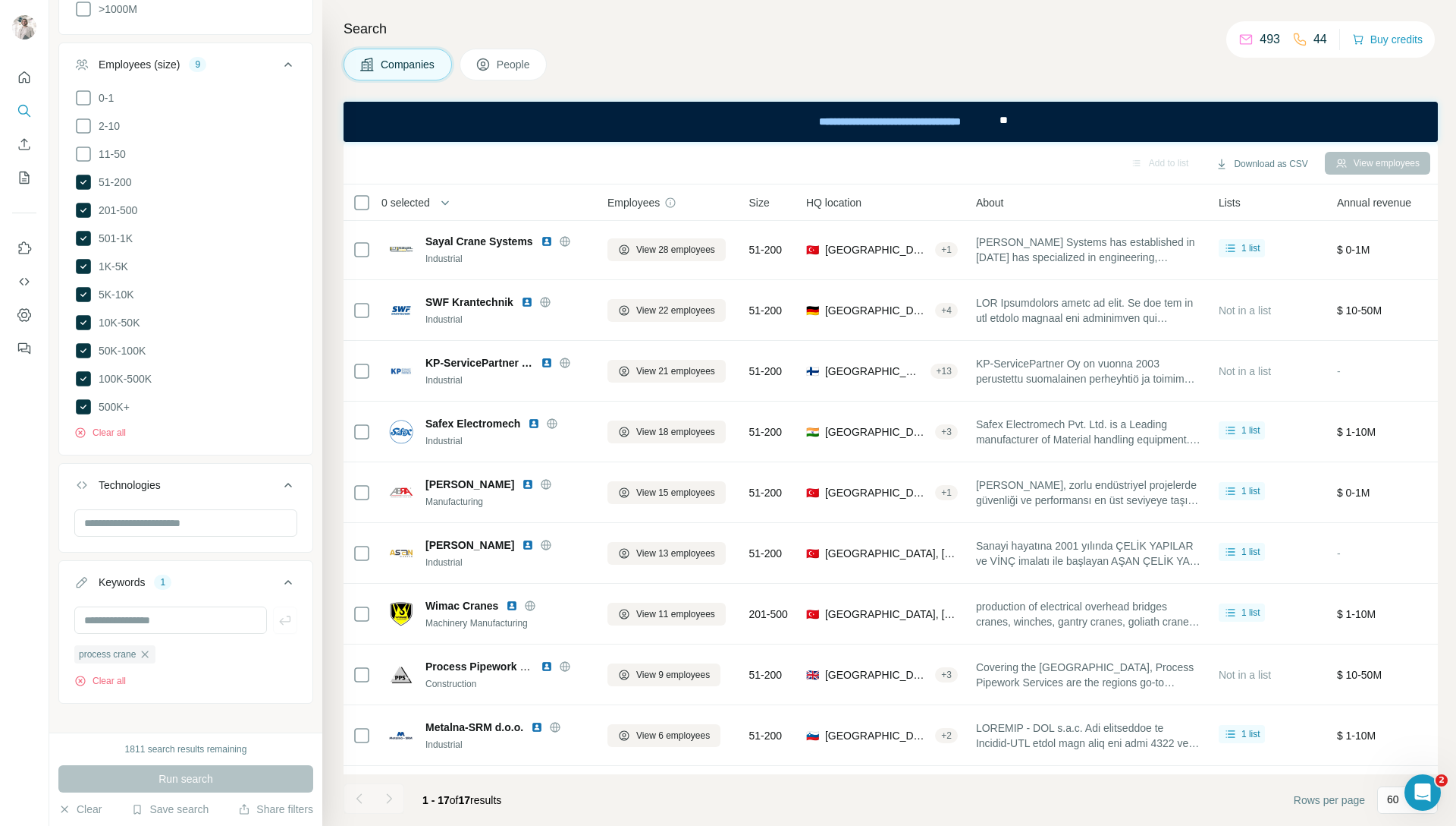
click at [202, 786] on div "Run search" at bounding box center [186, 778] width 255 height 27
click at [192, 781] on div "Run search" at bounding box center [186, 778] width 255 height 27
click at [179, 696] on div "New search Hide Company lookalikes Company information Company Select a company…" at bounding box center [186, 366] width 273 height 732
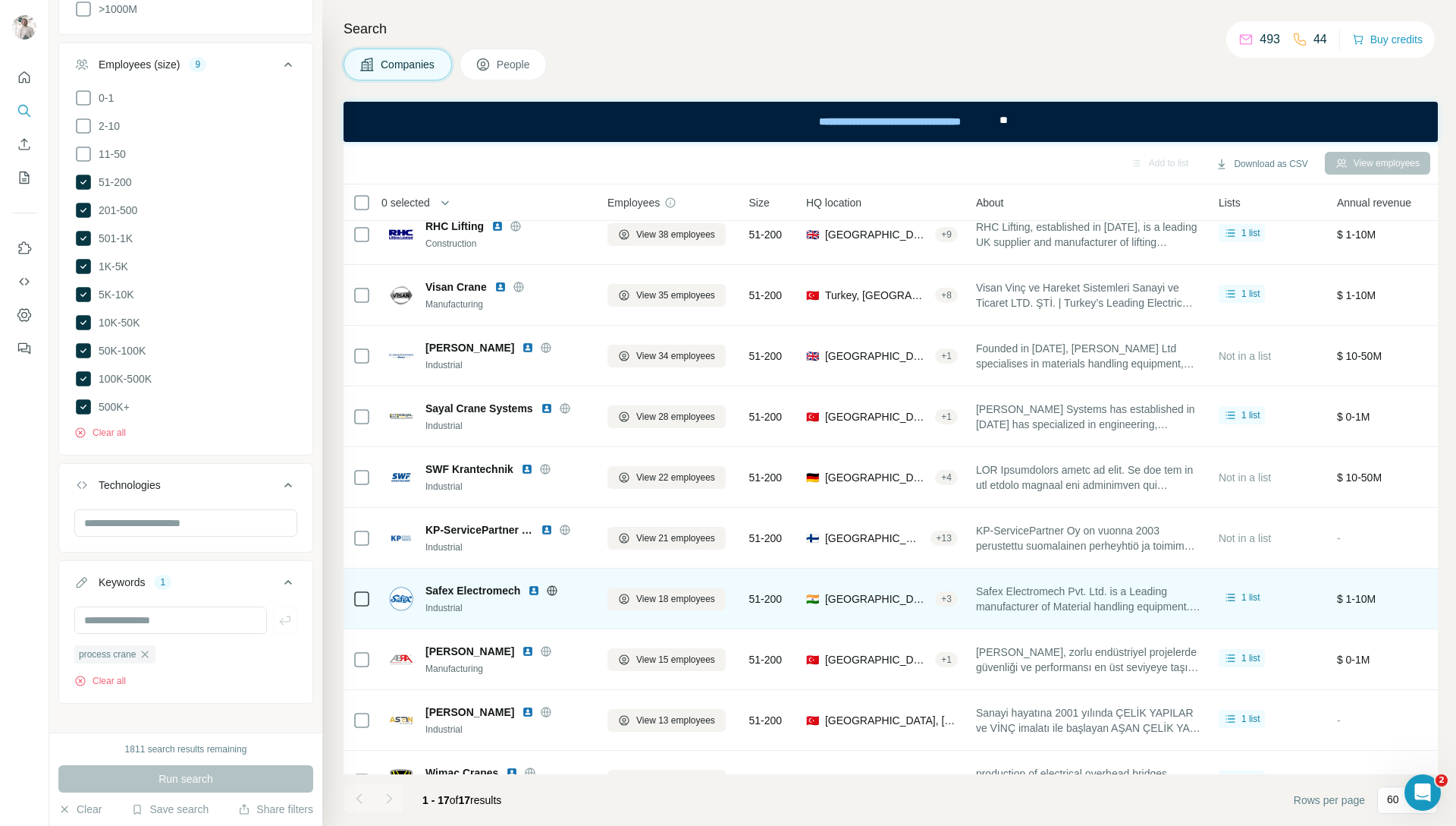
scroll to position [0, 0]
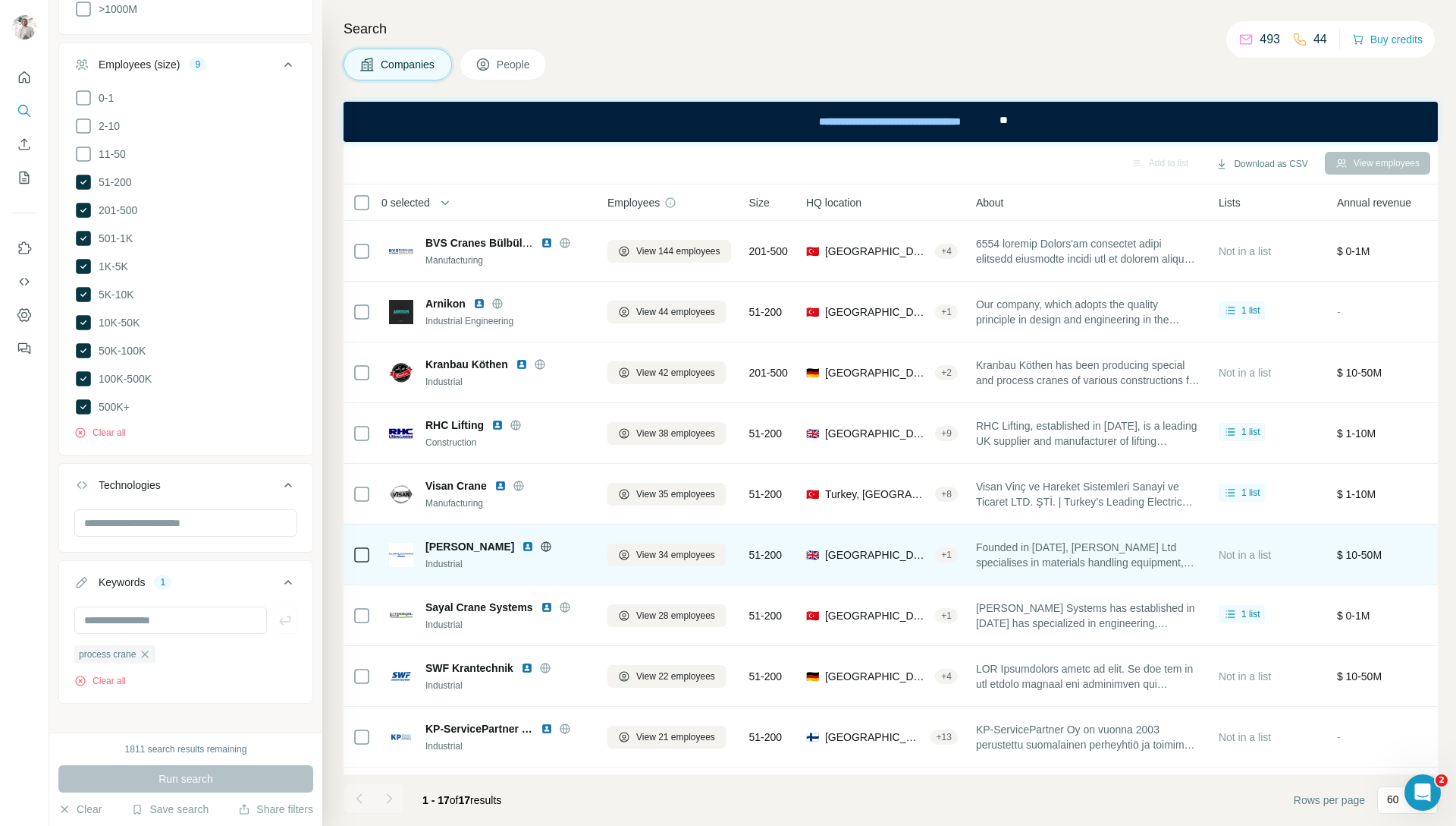
click at [524, 547] on img at bounding box center [527, 546] width 12 height 12
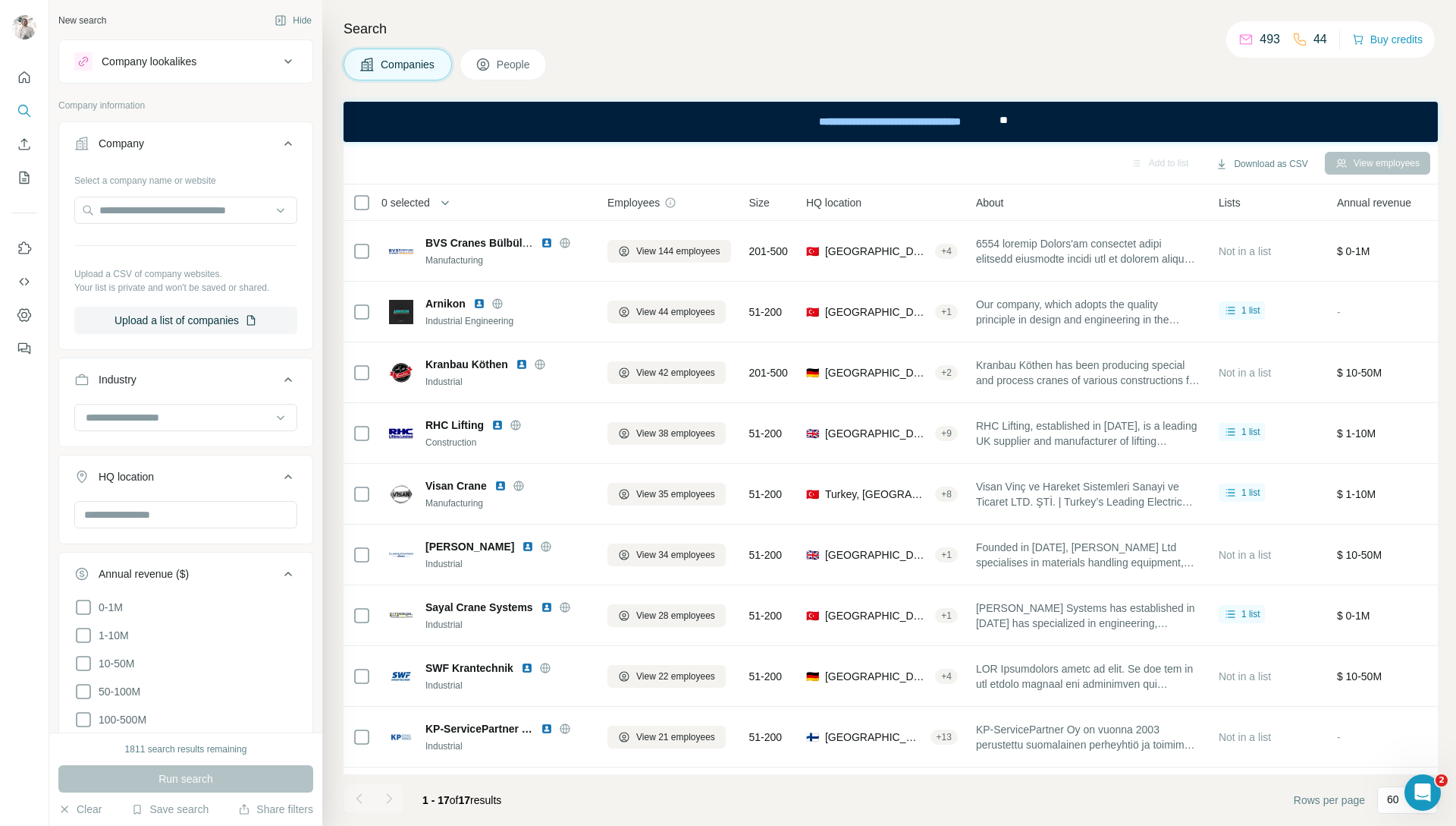
click at [510, 72] on button "People" at bounding box center [504, 65] width 88 height 32
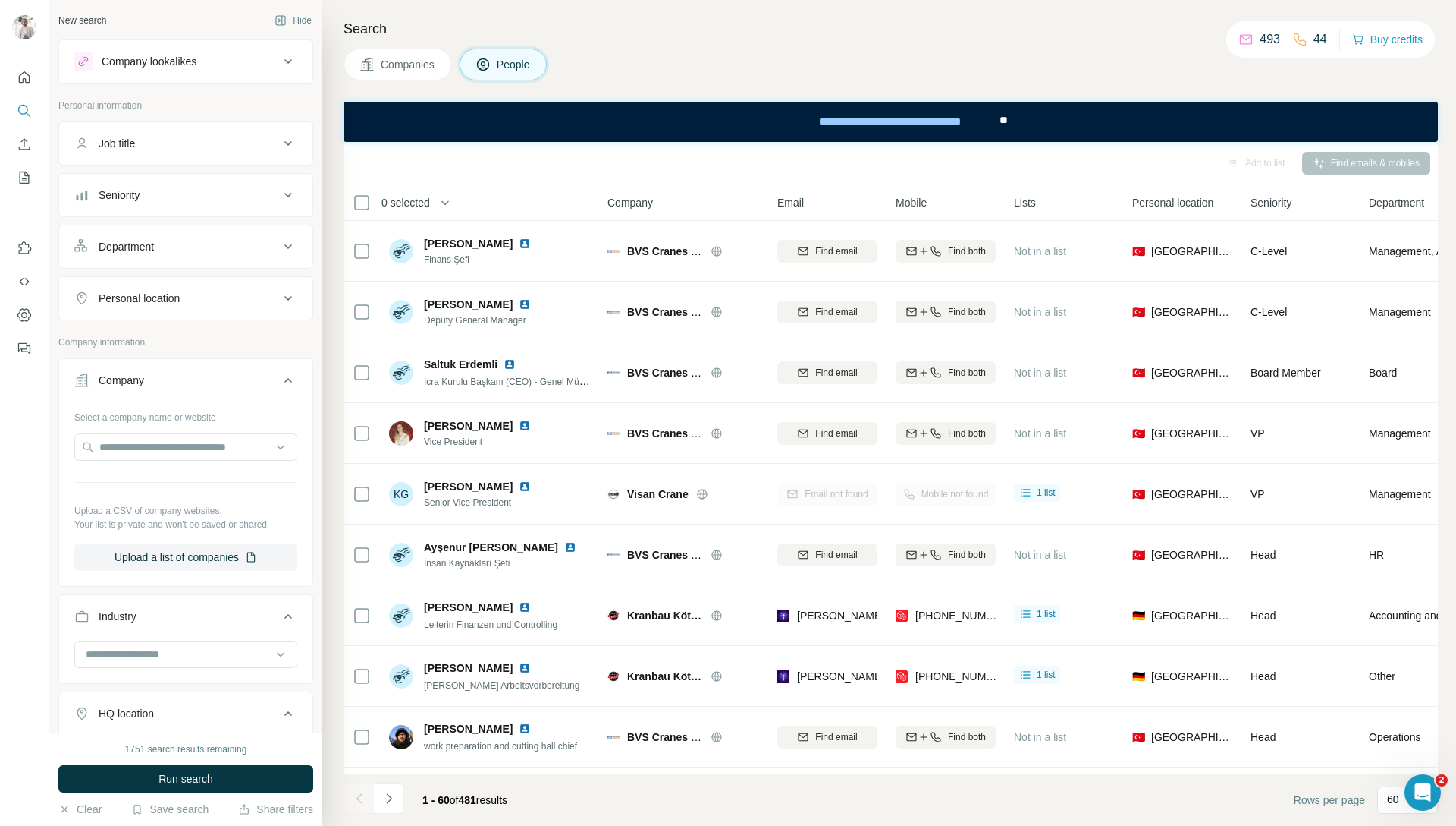
click at [416, 67] on span "Companies" at bounding box center [408, 65] width 55 height 15
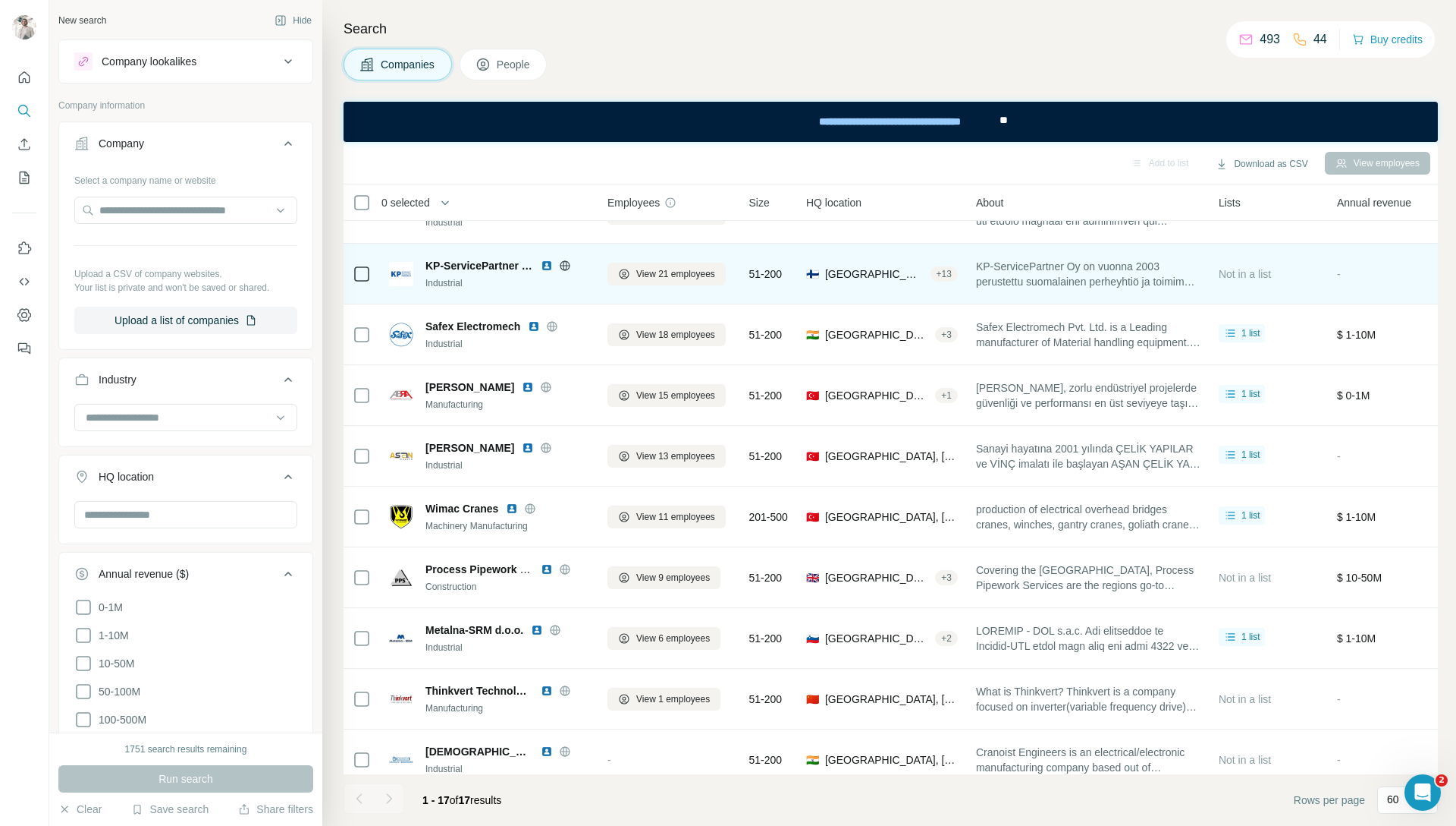
scroll to position [487, 0]
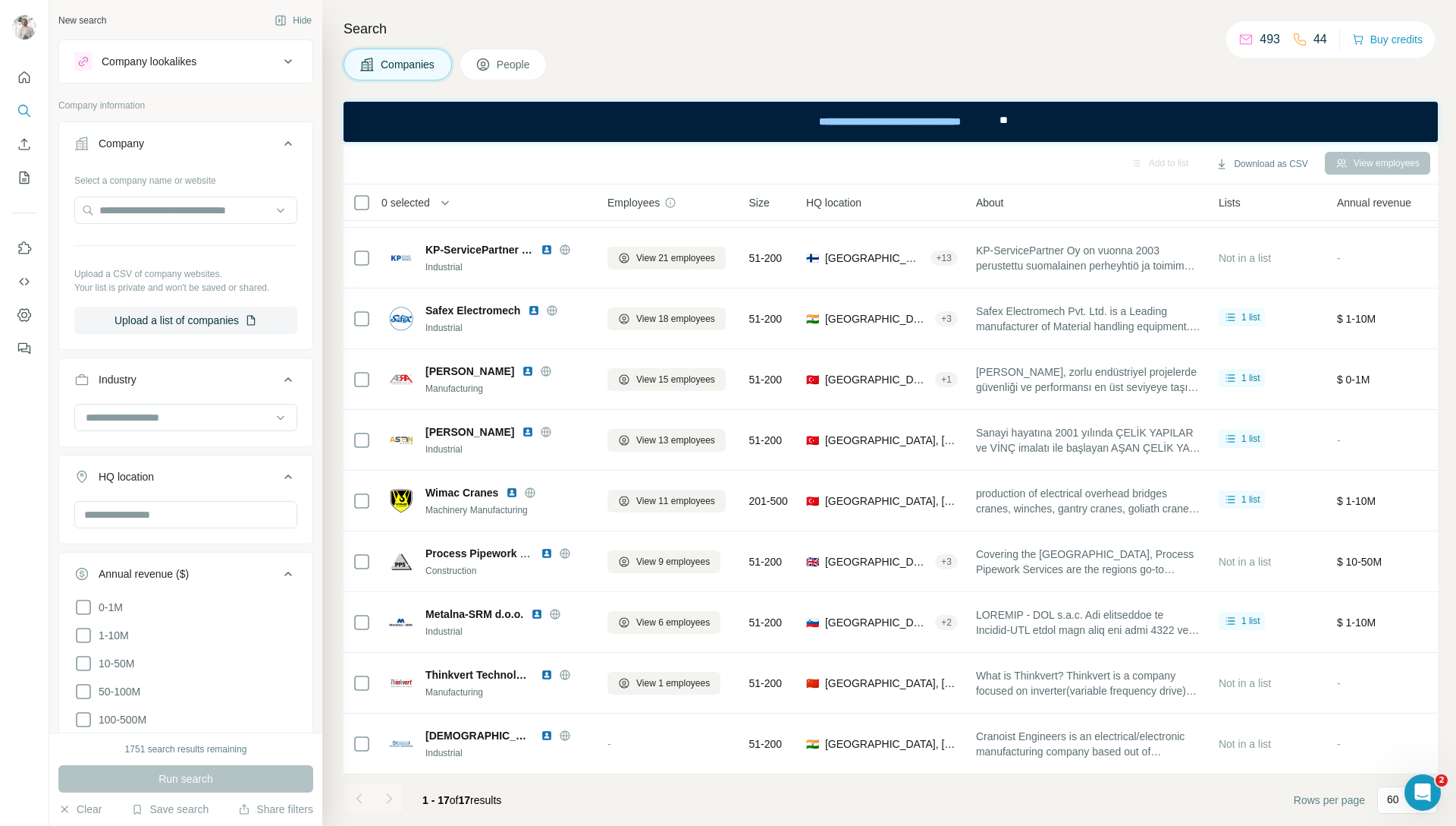
click at [501, 68] on span "People" at bounding box center [514, 65] width 35 height 15
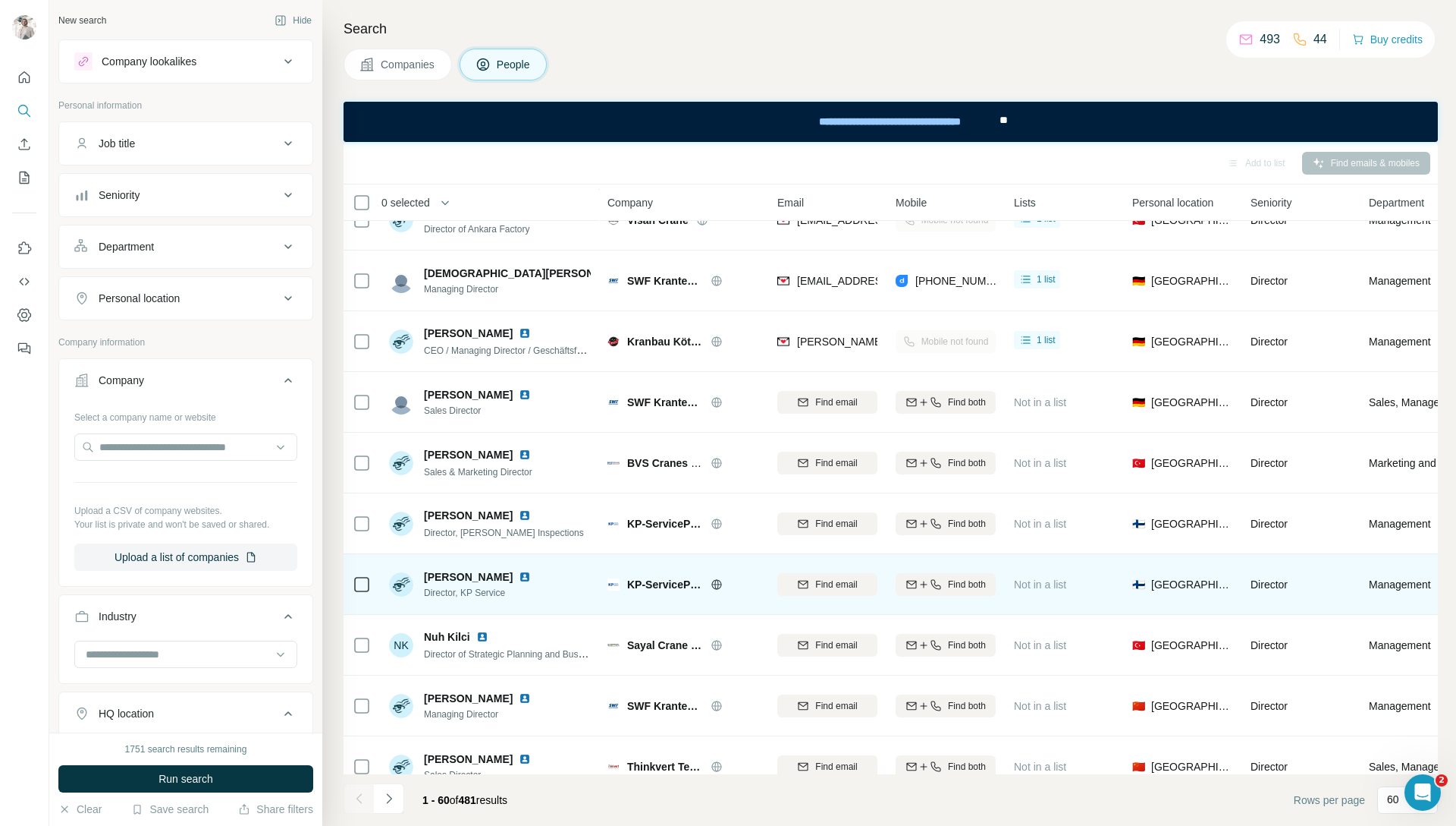
scroll to position [1433, 0]
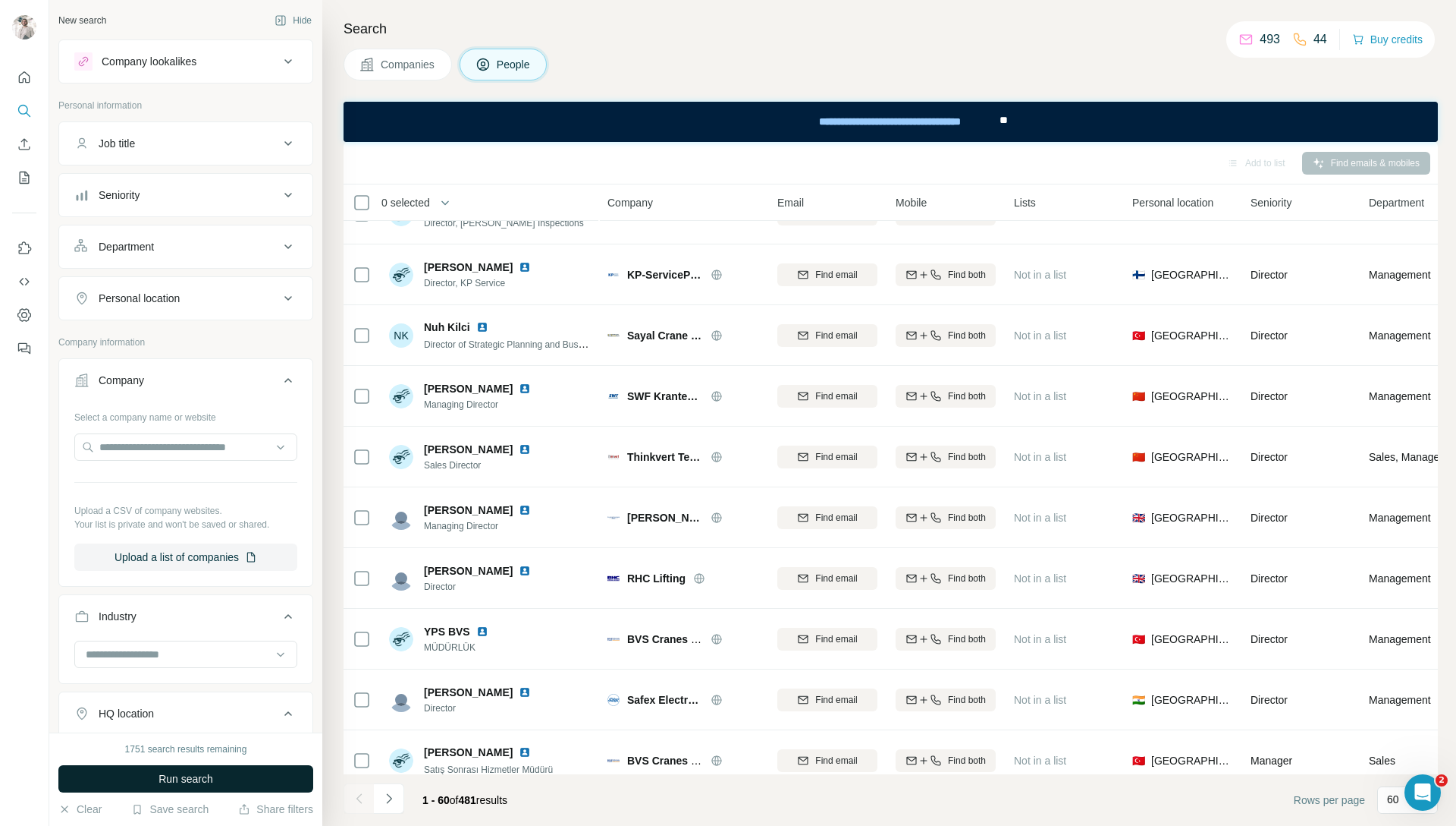
click at [194, 785] on span "Run search" at bounding box center [186, 778] width 54 height 15
click at [420, 73] on button "Companies" at bounding box center [398, 65] width 109 height 32
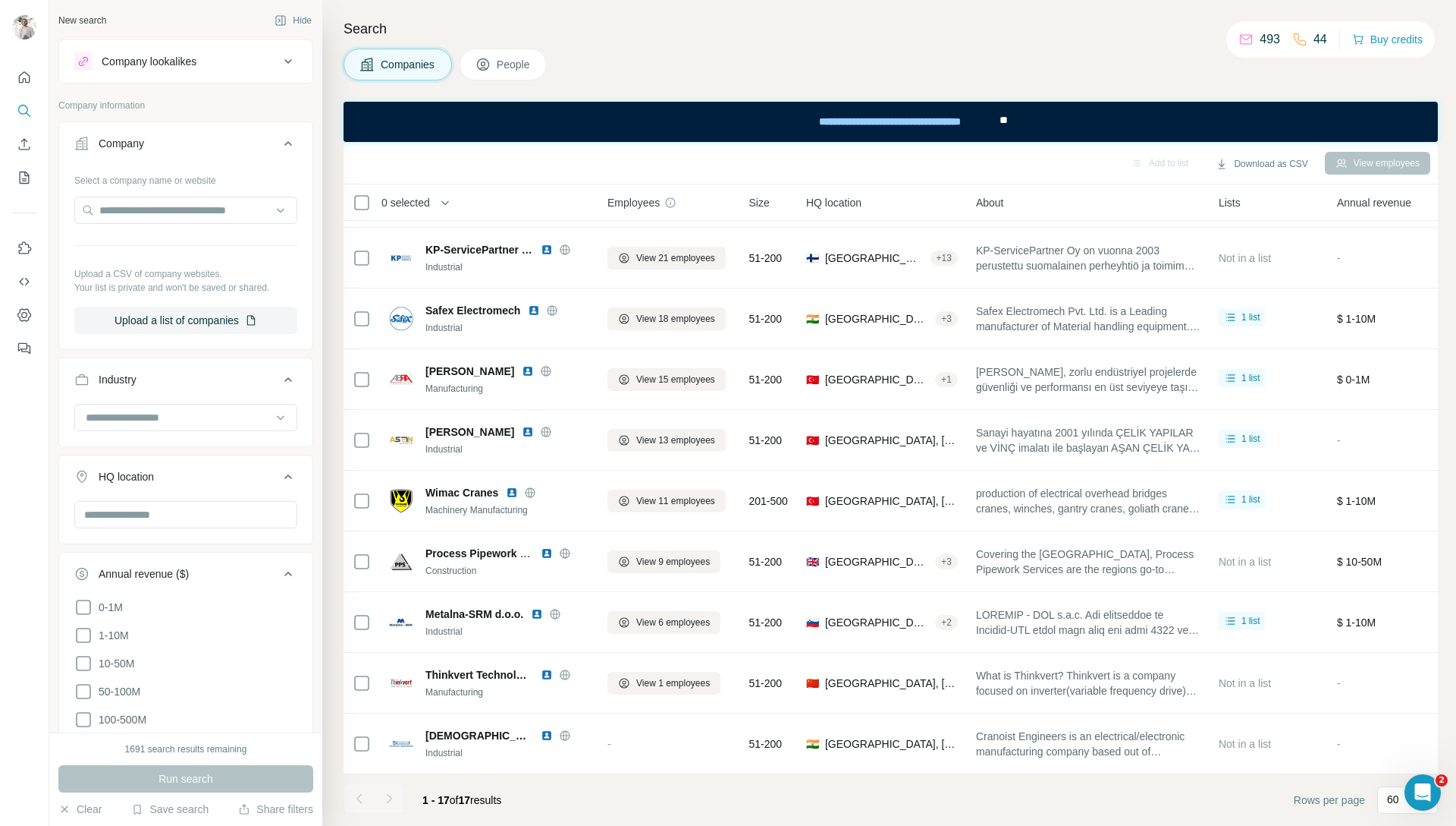
scroll to position [487, 0]
click at [515, 69] on span "People" at bounding box center [514, 65] width 35 height 15
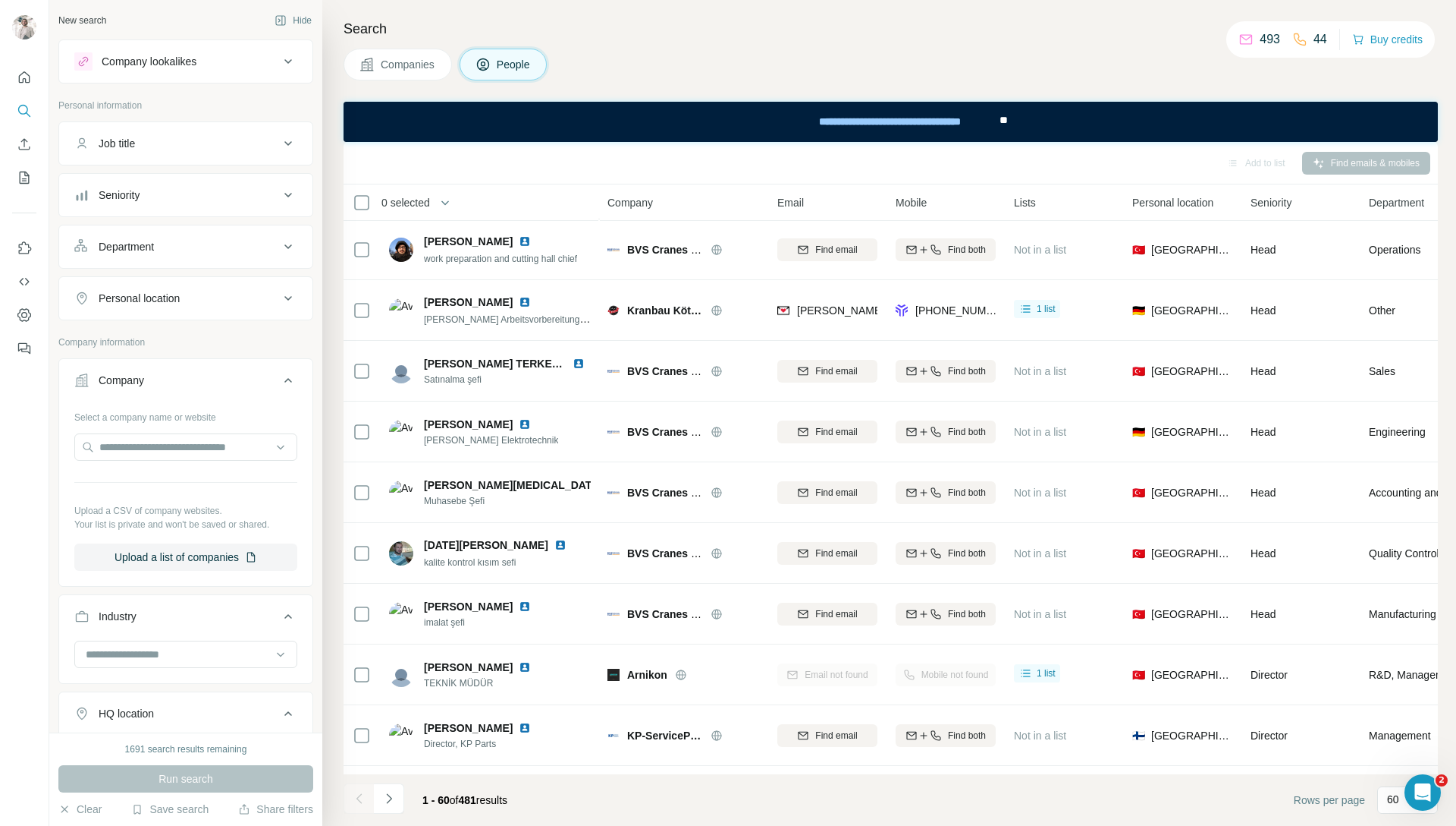
scroll to position [1433, 0]
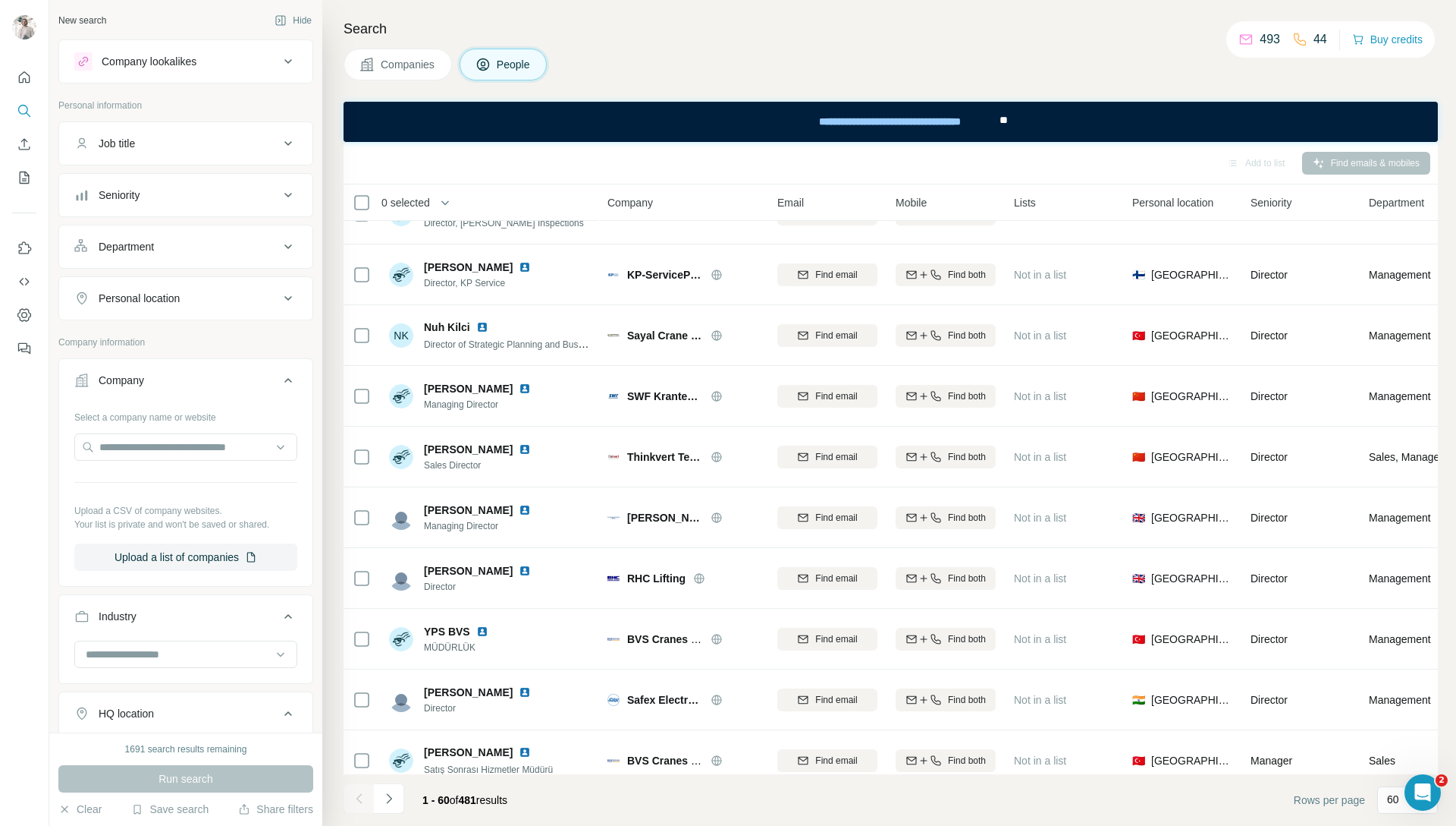
click at [412, 68] on span "Companies" at bounding box center [408, 65] width 55 height 15
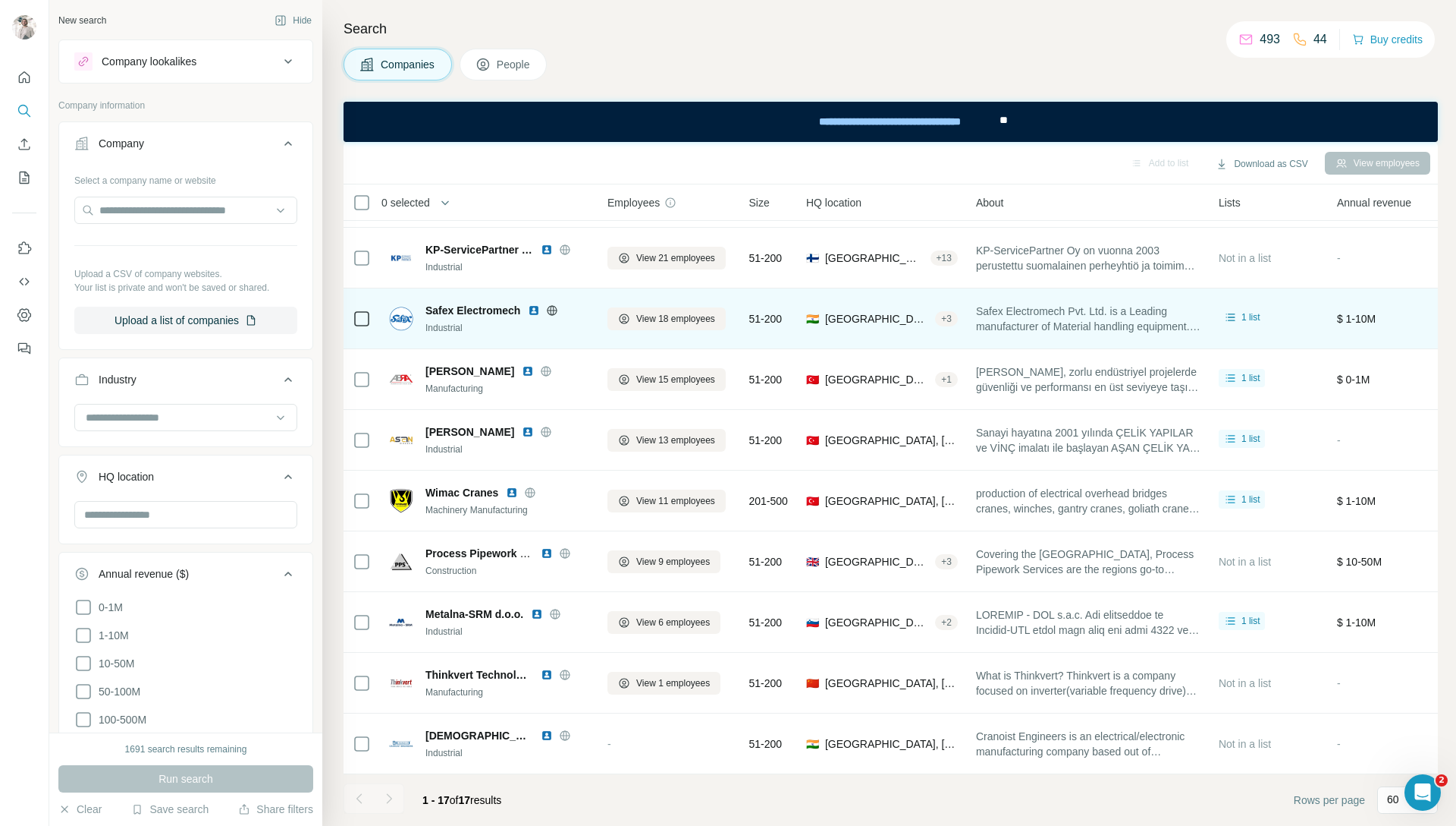
scroll to position [487, 0]
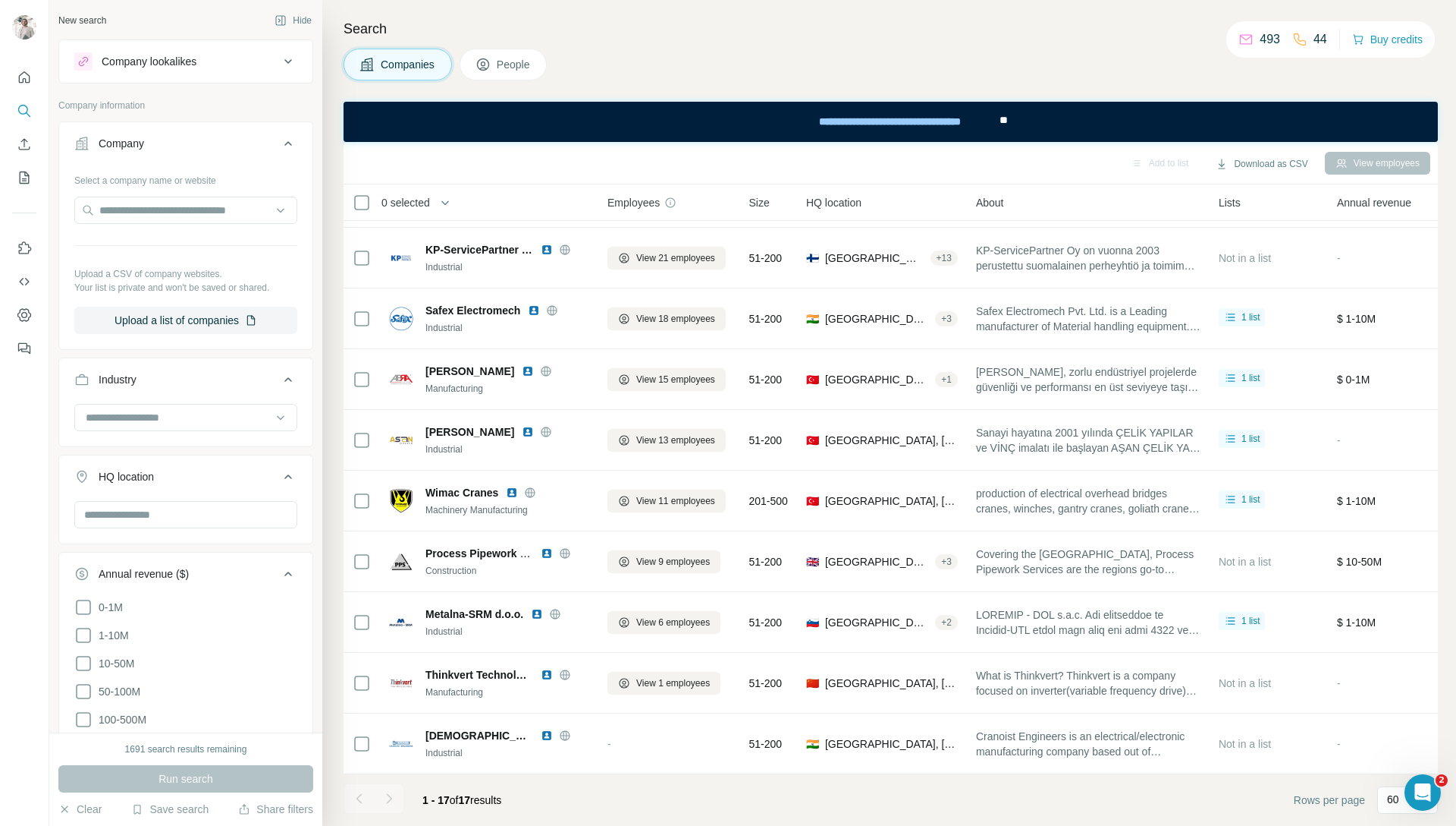
click at [503, 69] on span "People" at bounding box center [514, 65] width 35 height 15
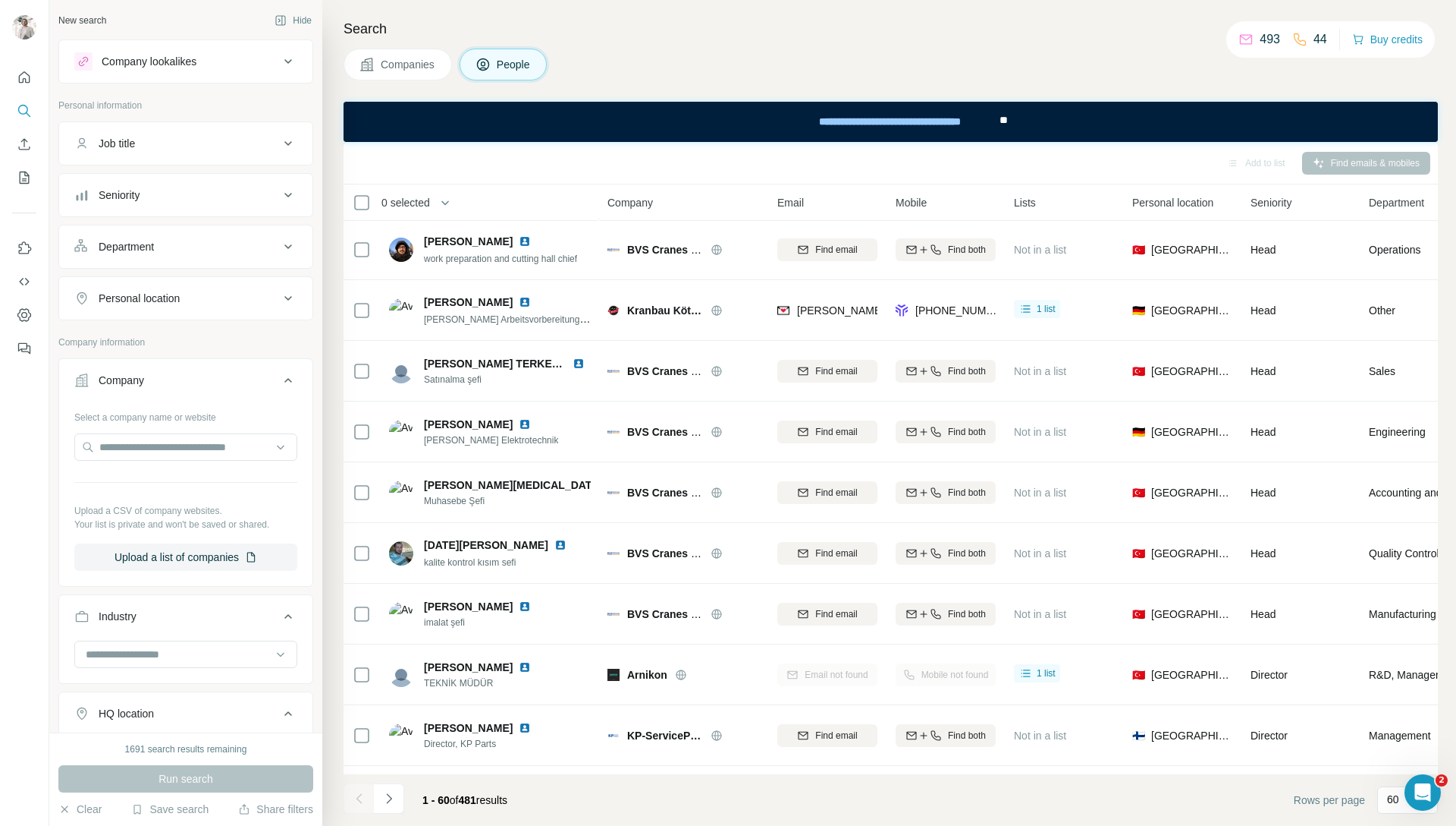
scroll to position [1433, 0]
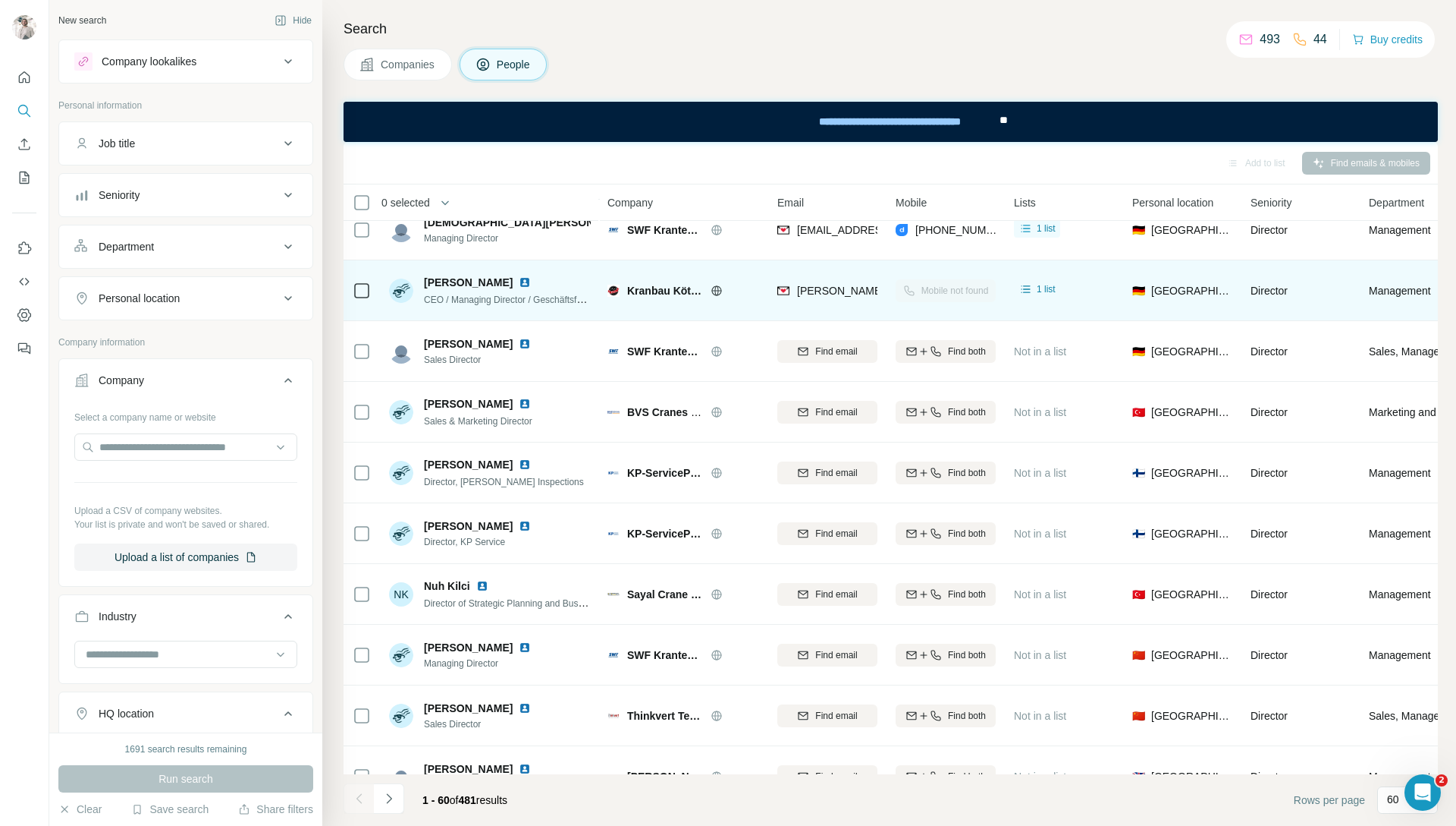
scroll to position [1159, 0]
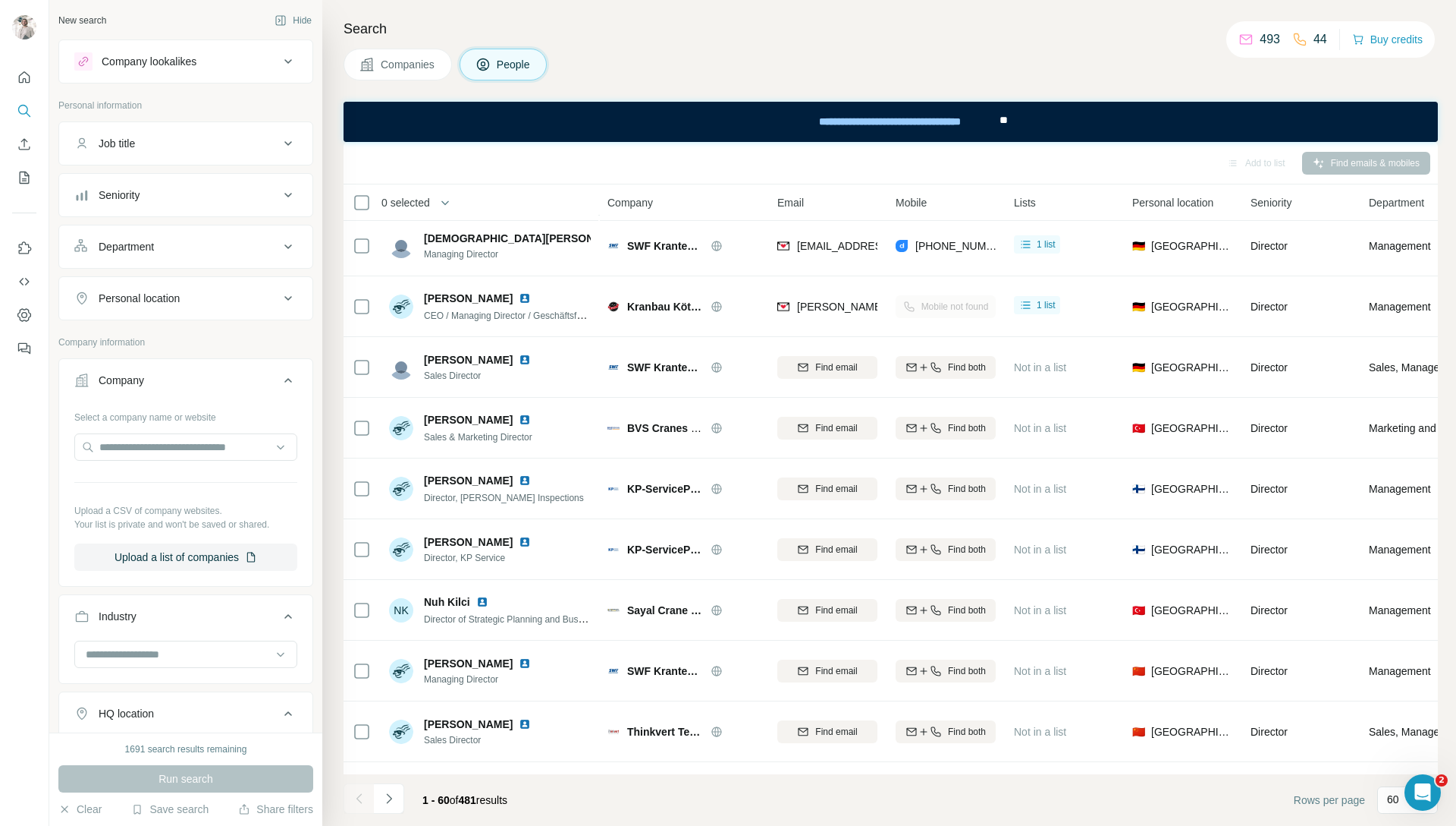
click at [420, 75] on button "Companies" at bounding box center [398, 65] width 109 height 32
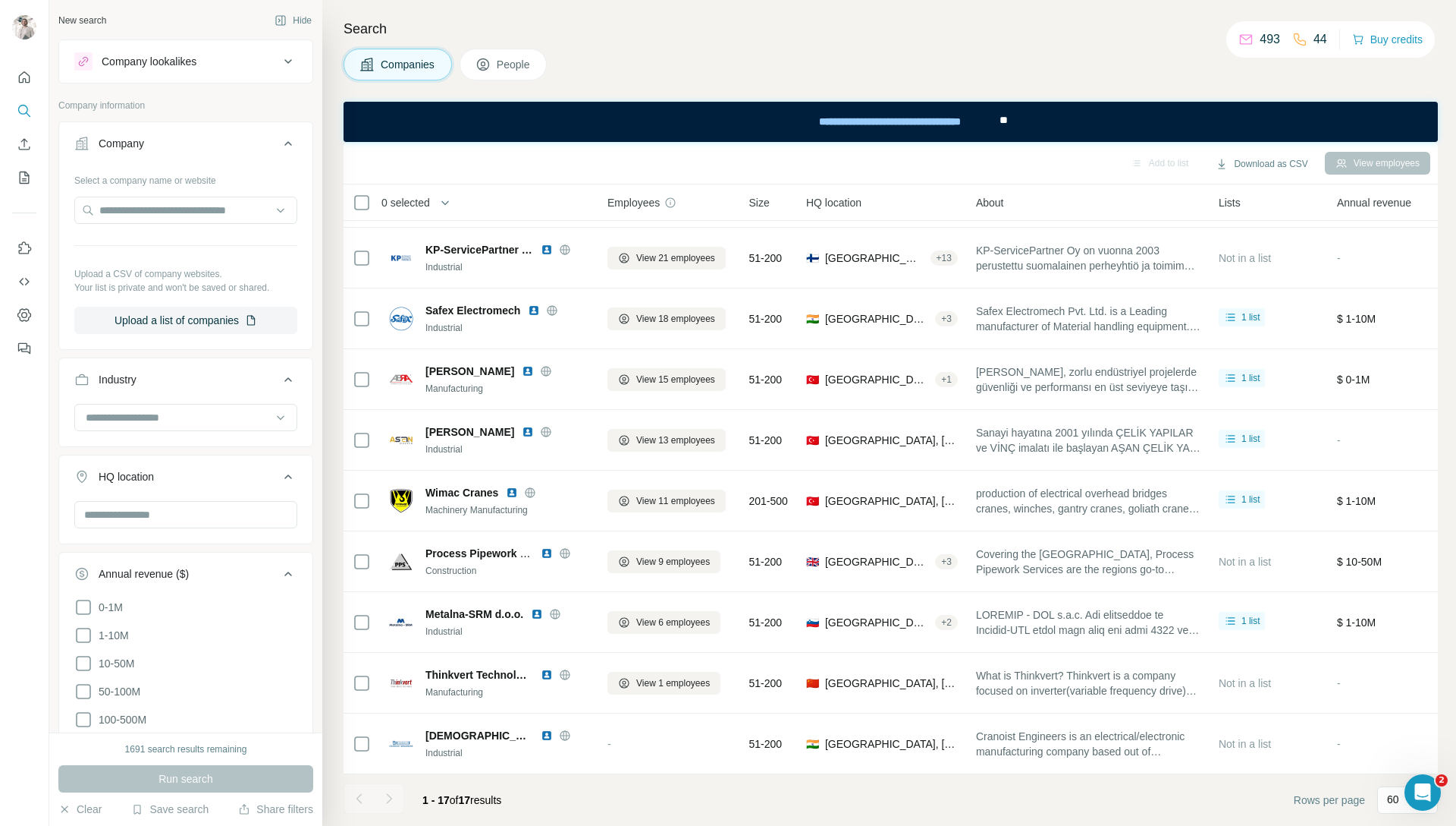
scroll to position [487, 0]
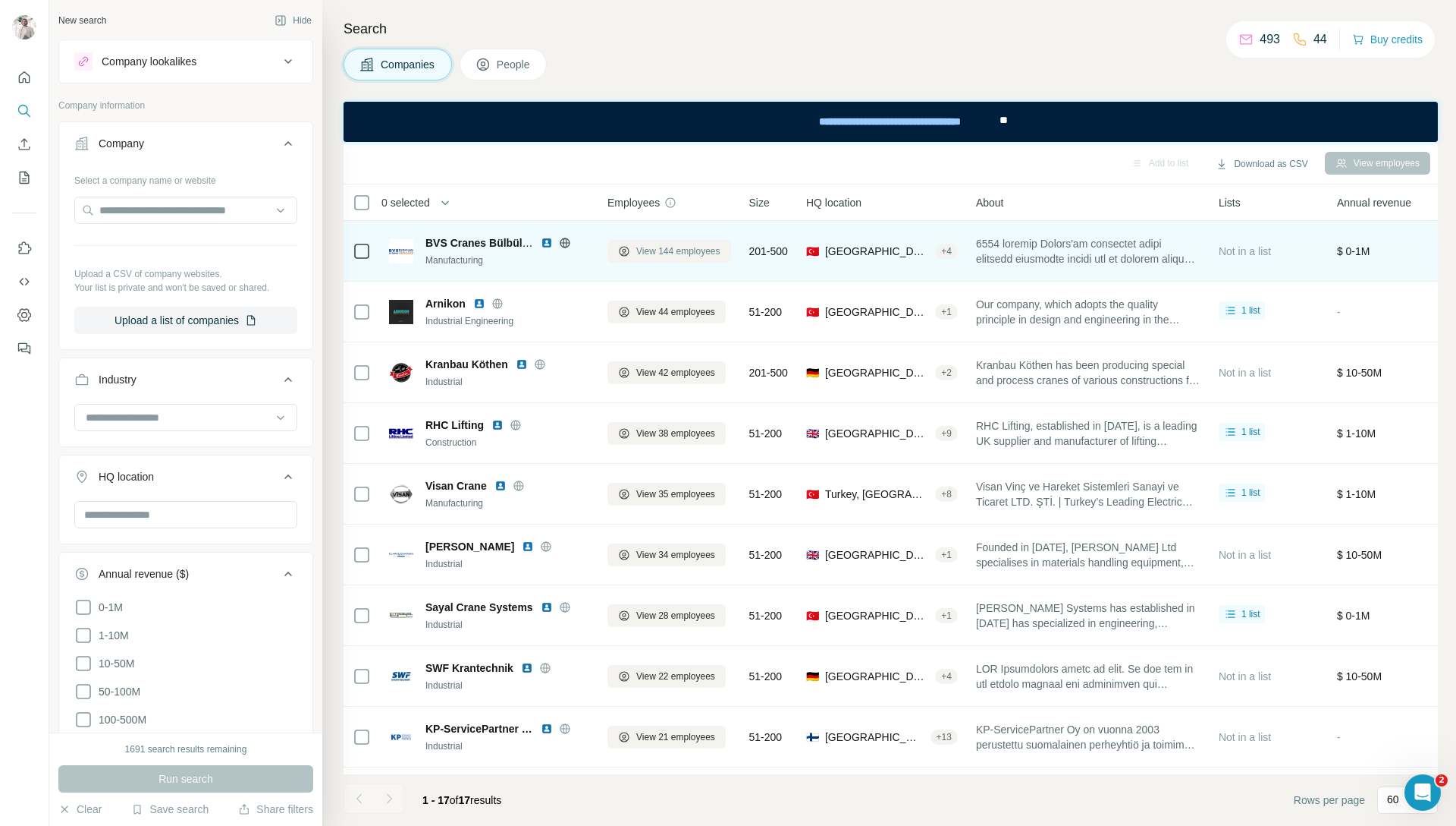
click at [699, 256] on span "View 144 employees" at bounding box center [678, 251] width 84 height 14
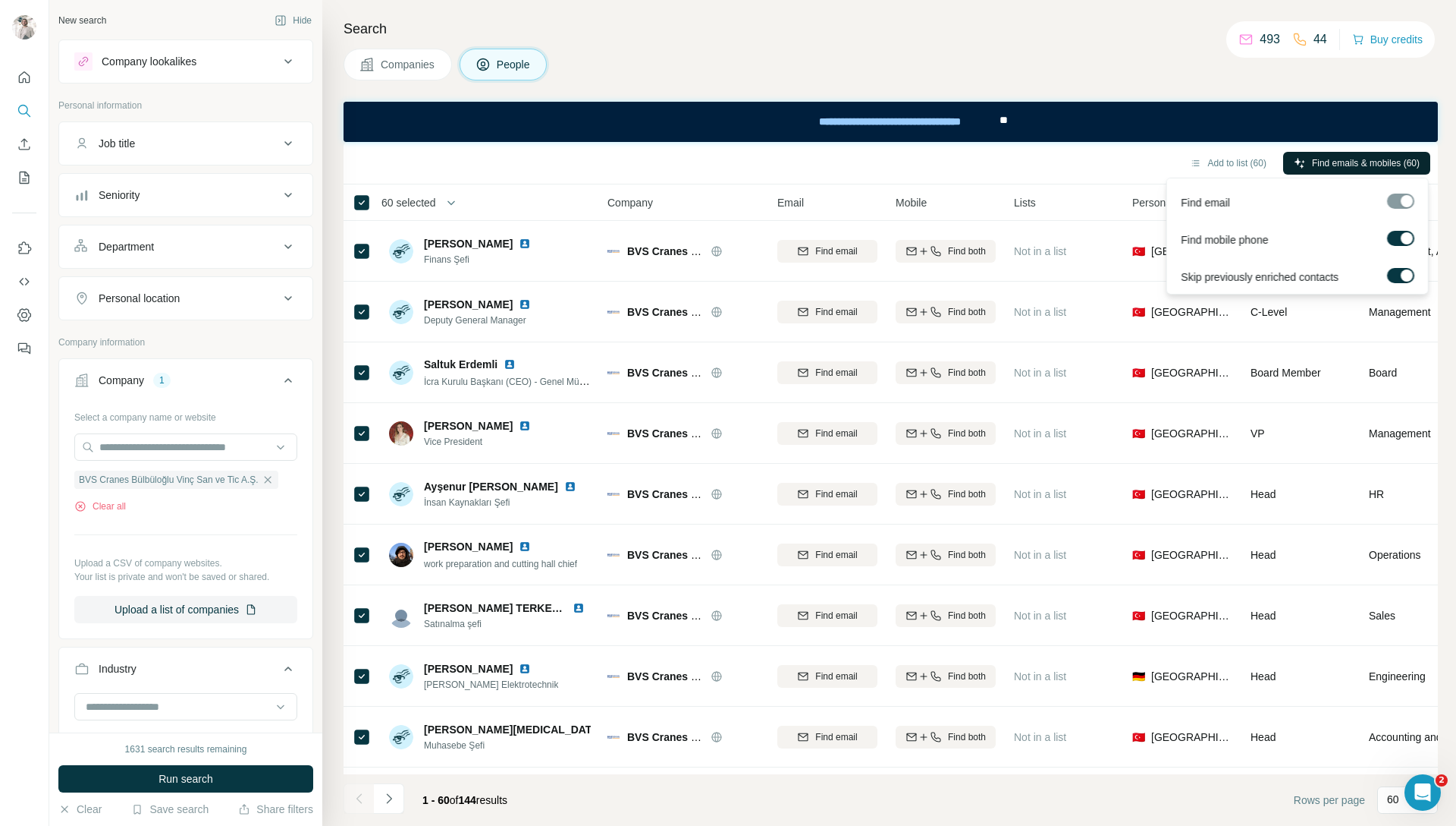
click at [1349, 163] on span "Find emails & mobiles (60)" at bounding box center [1366, 163] width 108 height 14
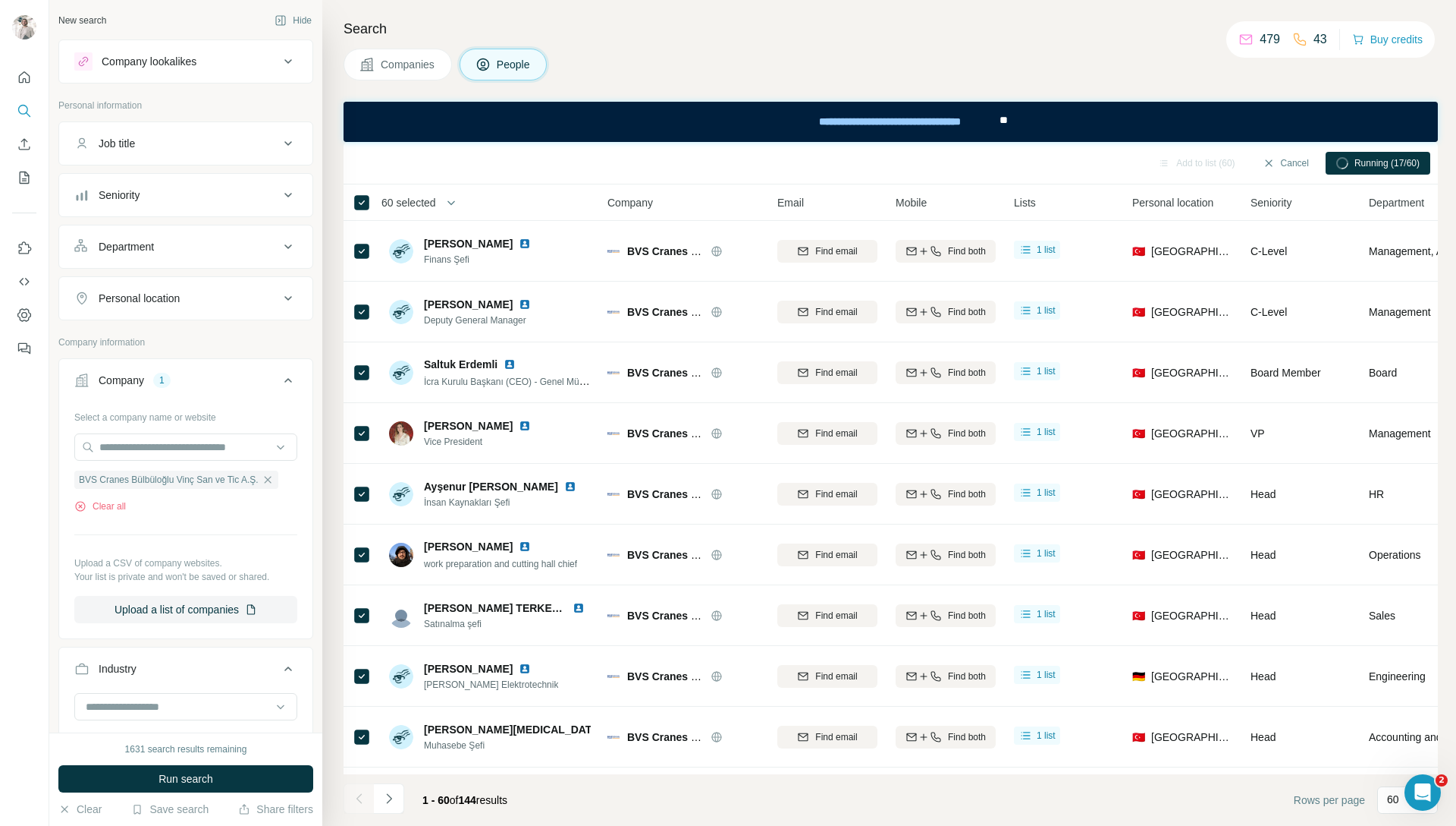
click at [398, 68] on span "Companies" at bounding box center [408, 65] width 55 height 15
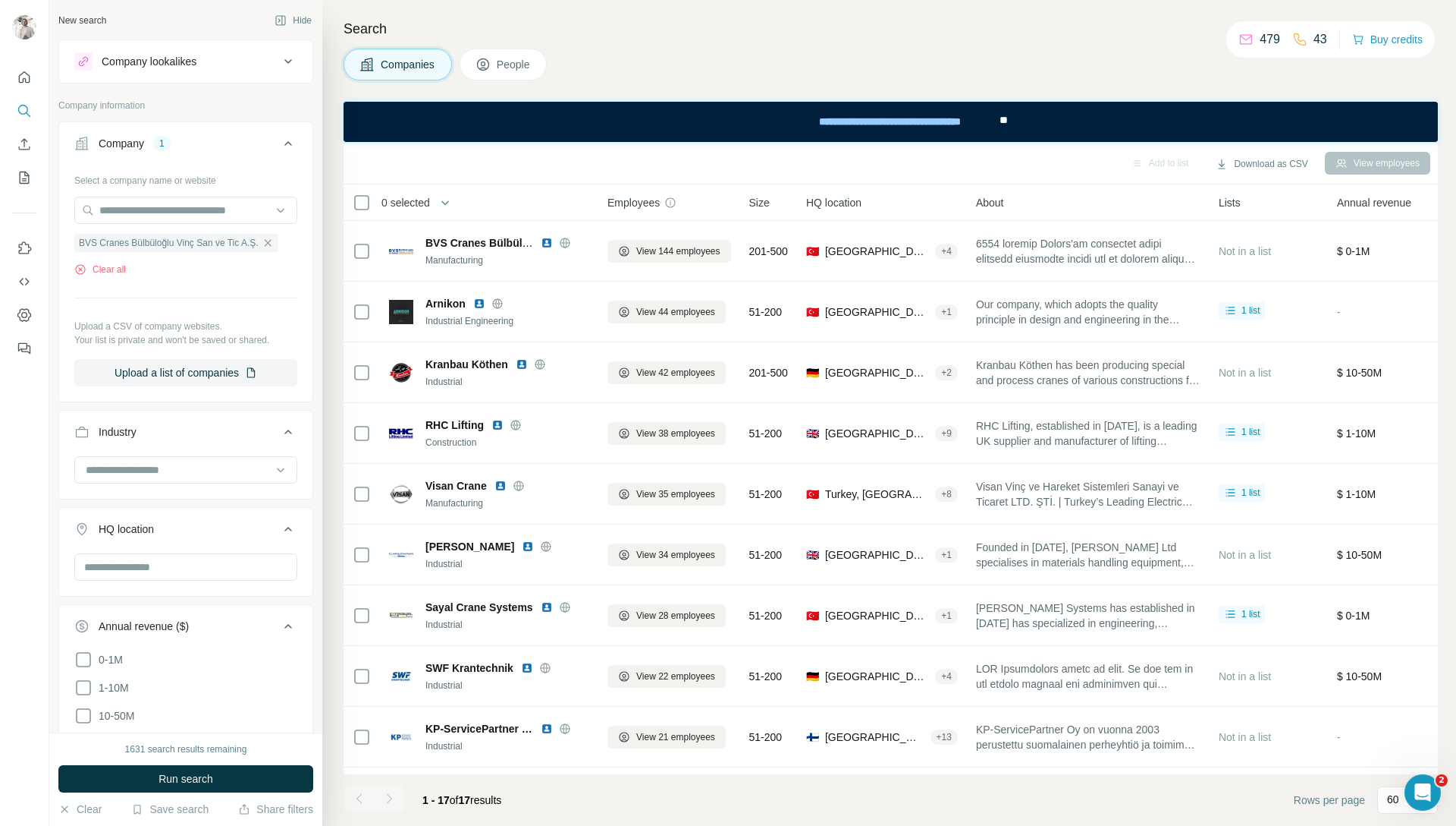
scroll to position [9521, 0]
